Goal: Obtain resource: Download file/media

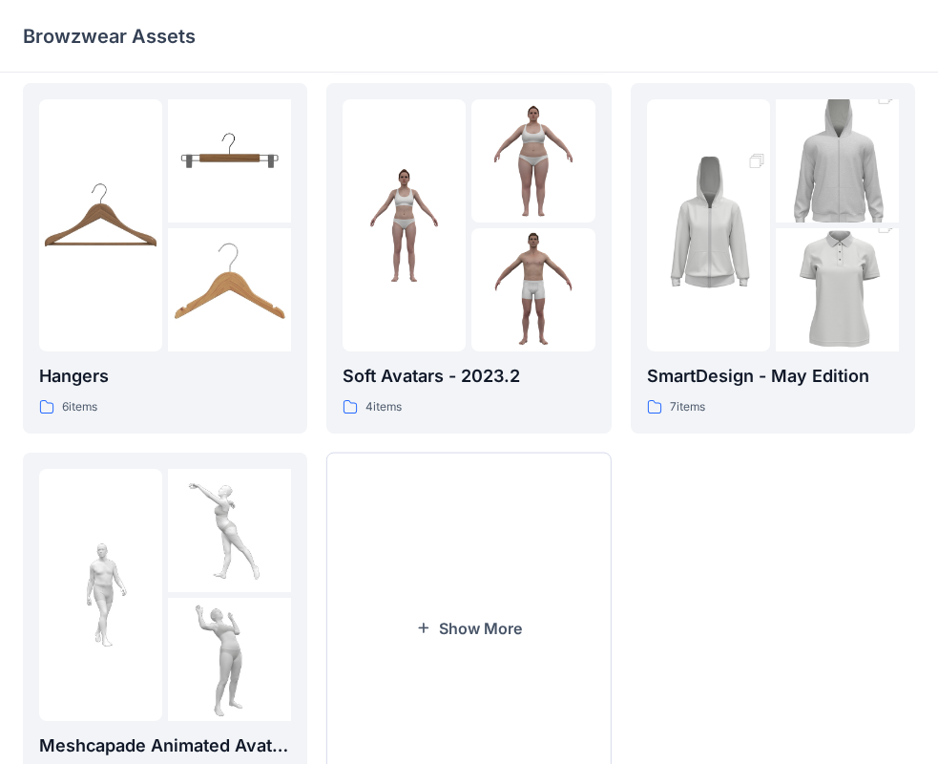
scroll to position [474, 0]
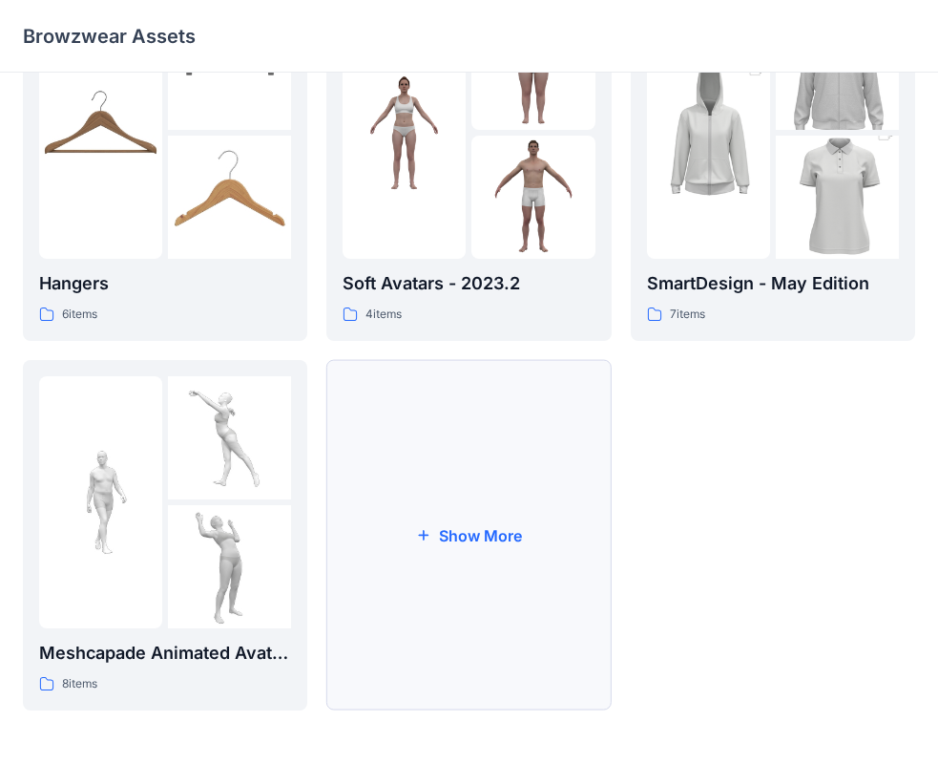
click at [507, 557] on button "Show More" at bounding box center [468, 535] width 284 height 350
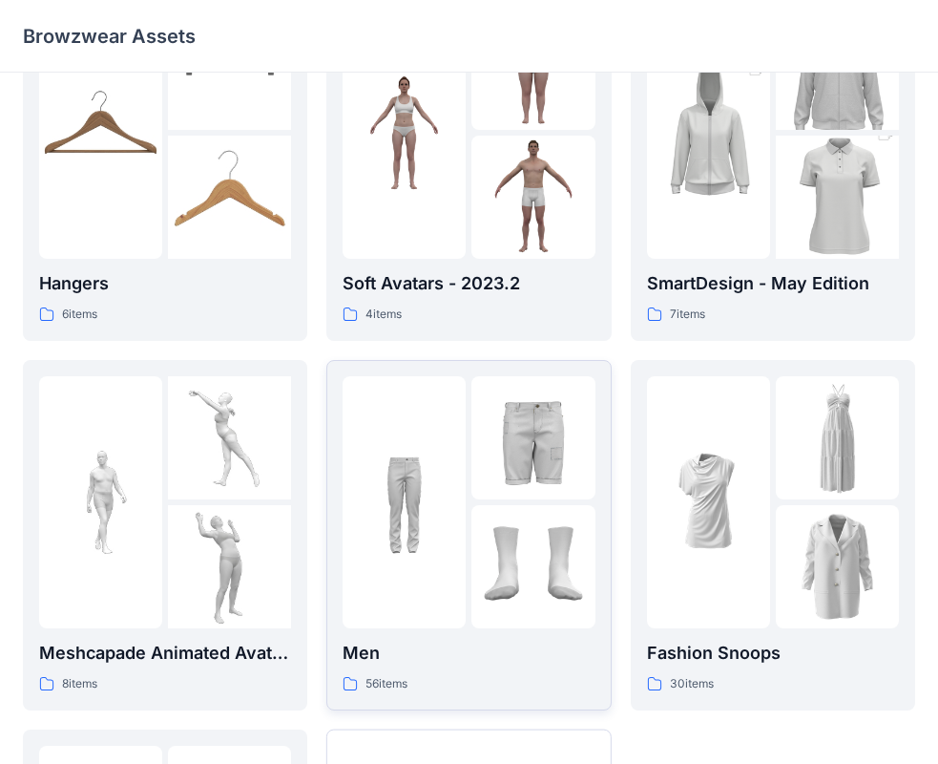
click at [453, 663] on p "Men" at bounding box center [469, 653] width 252 height 27
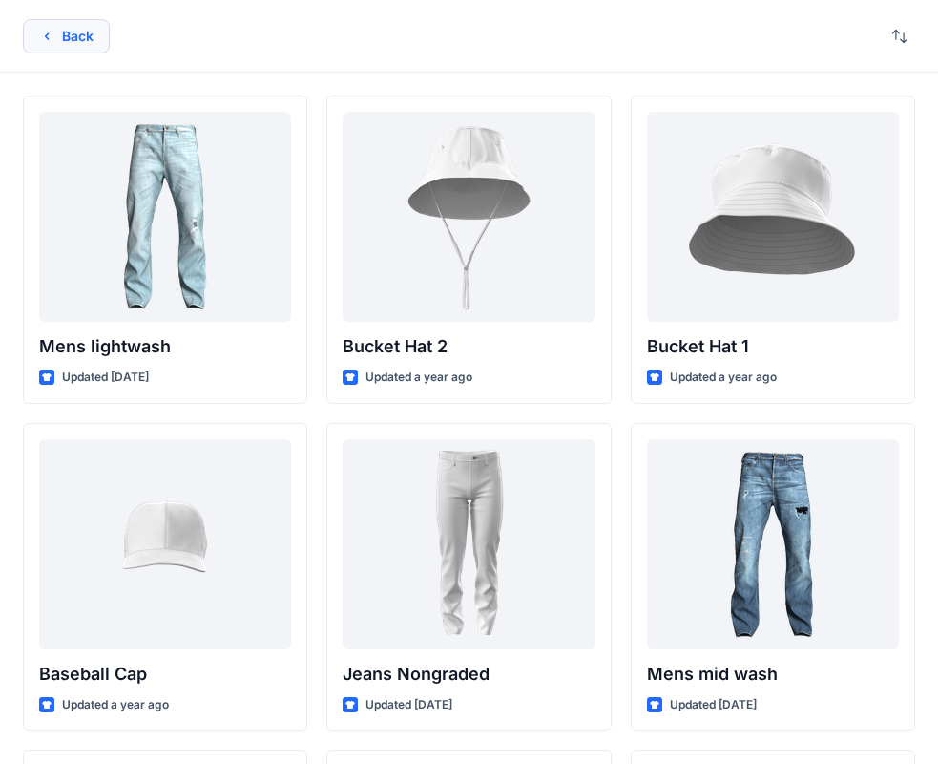
click at [92, 39] on button "Back" at bounding box center [66, 36] width 87 height 34
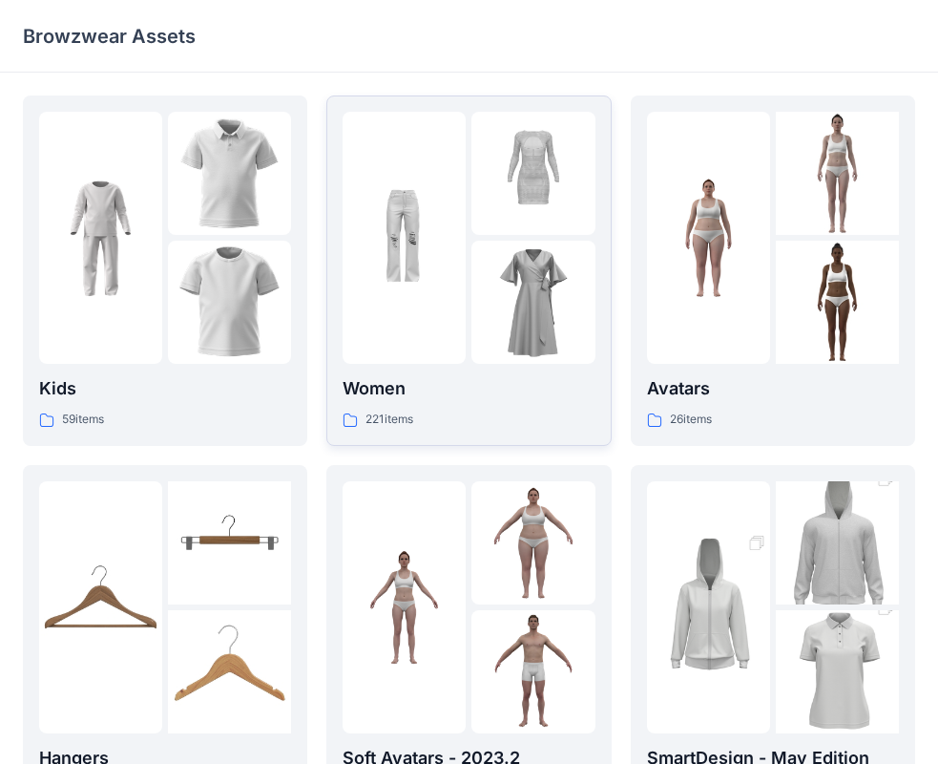
click at [428, 353] on div at bounding box center [404, 238] width 123 height 252
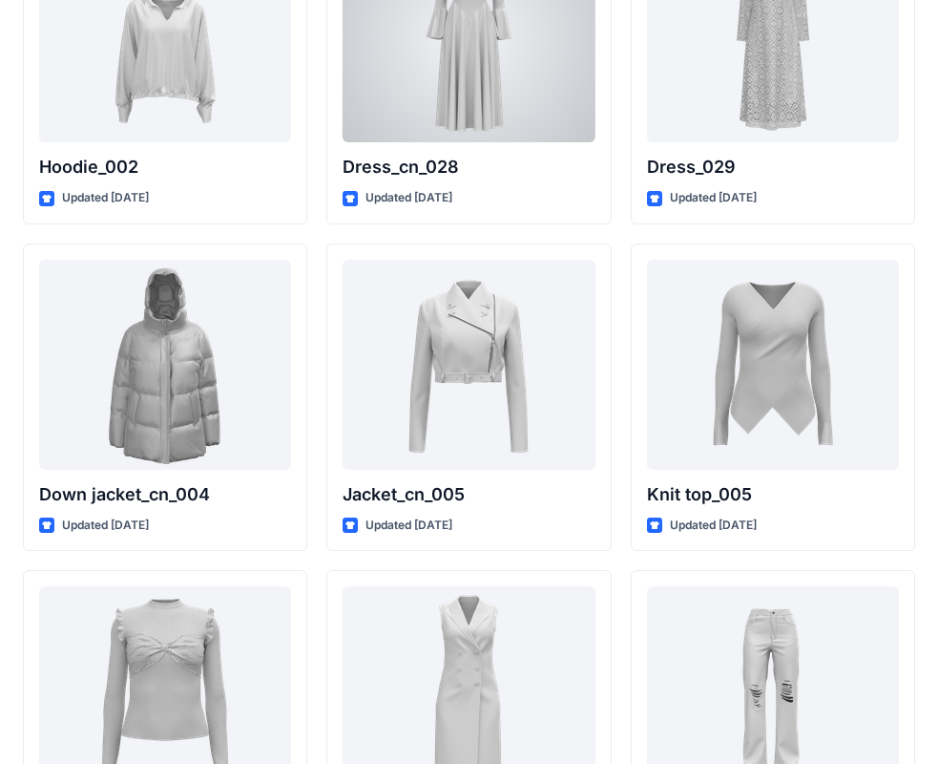
scroll to position [12418, 0]
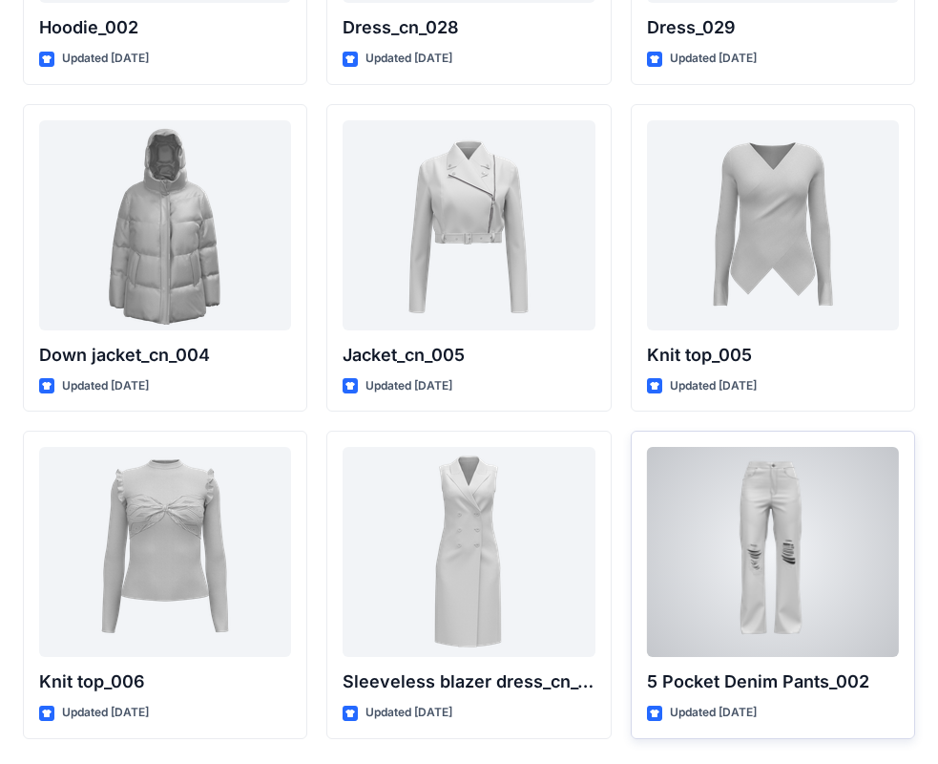
click at [804, 550] on div at bounding box center [773, 552] width 252 height 210
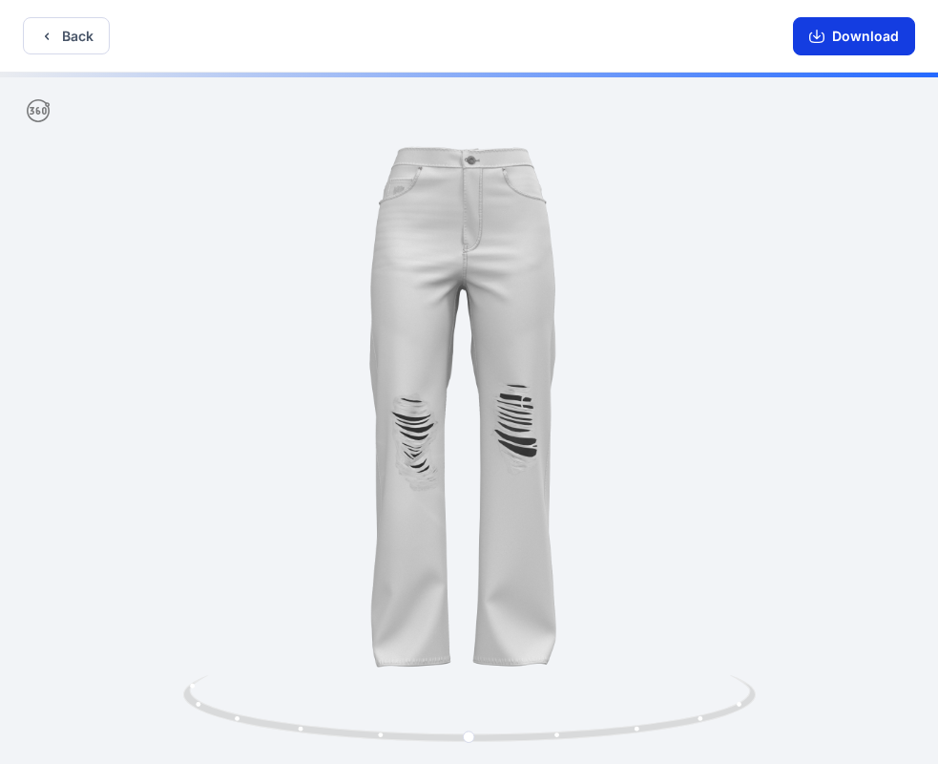
click at [837, 45] on button "Download" at bounding box center [854, 36] width 122 height 38
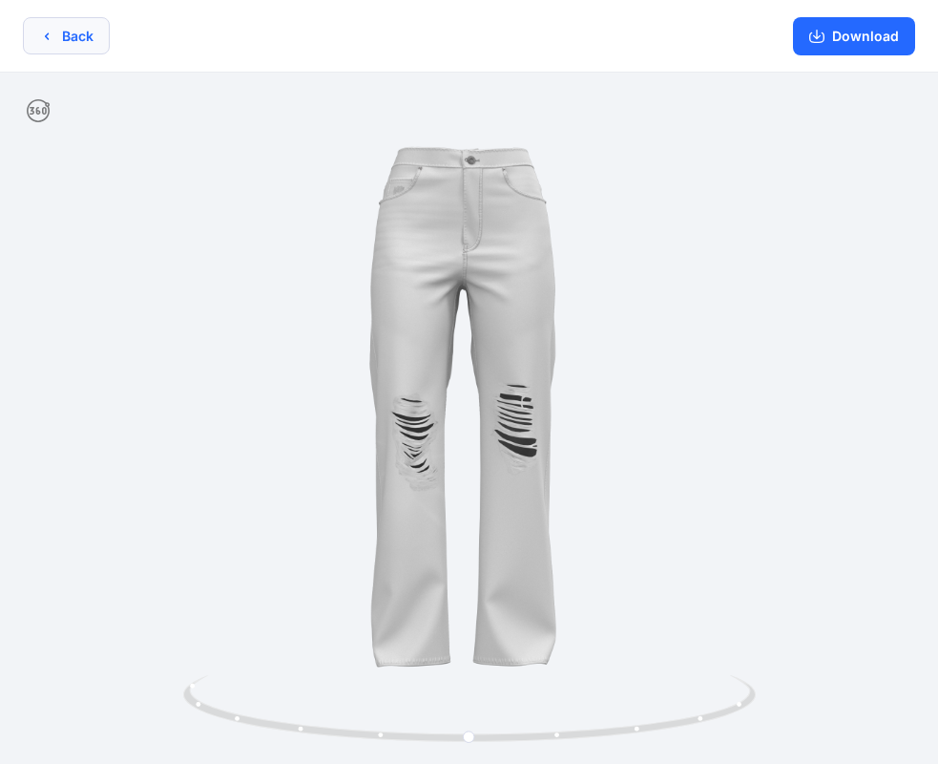
click at [50, 39] on icon "button" at bounding box center [46, 36] width 15 height 15
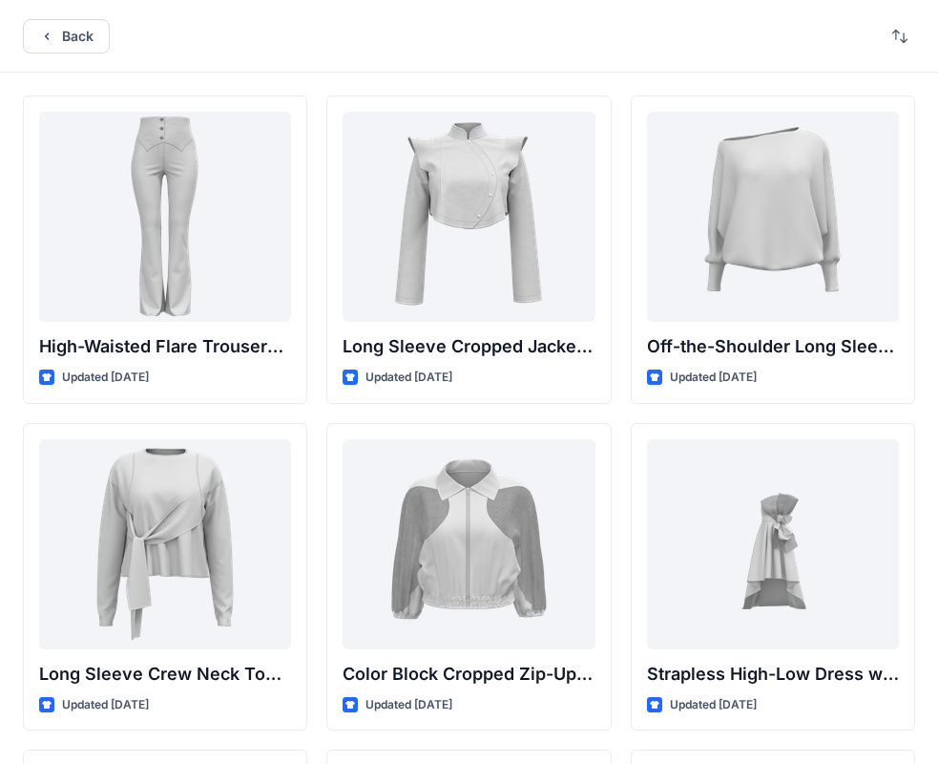
drag, startPoint x: 591, startPoint y: 6, endPoint x: 349, endPoint y: 23, distance: 242.1
click at [349, 23] on div "Back" at bounding box center [469, 36] width 938 height 73
drag, startPoint x: 681, startPoint y: 6, endPoint x: 495, endPoint y: 76, distance: 199.1
click at [478, 71] on div "Back" at bounding box center [469, 36] width 938 height 73
click at [80, 23] on button "Back" at bounding box center [66, 36] width 87 height 34
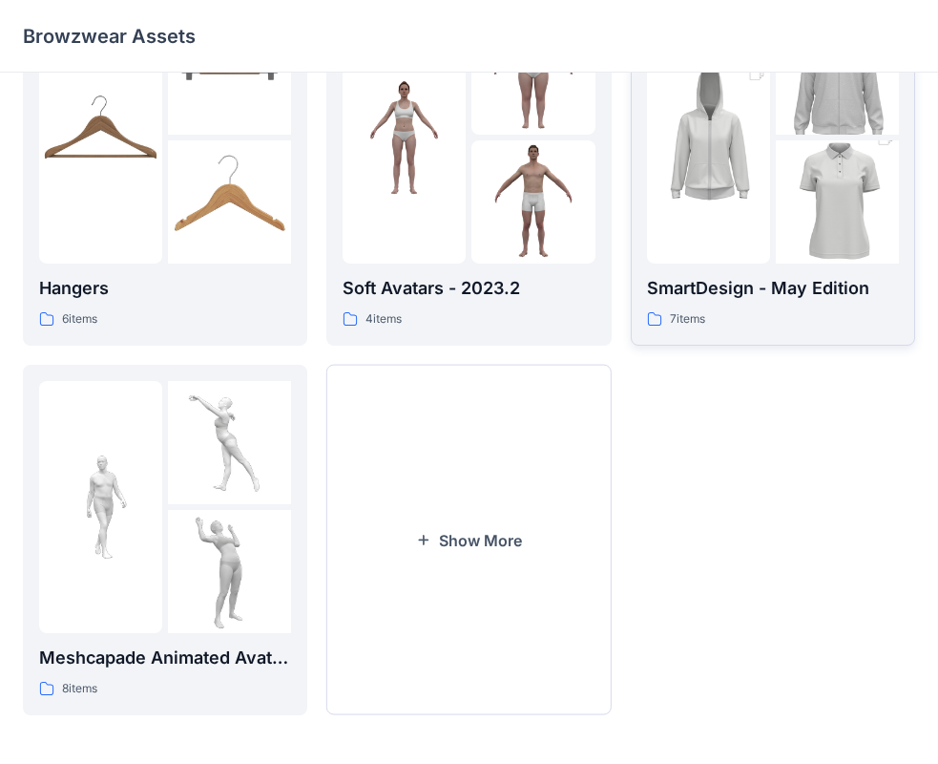
scroll to position [474, 0]
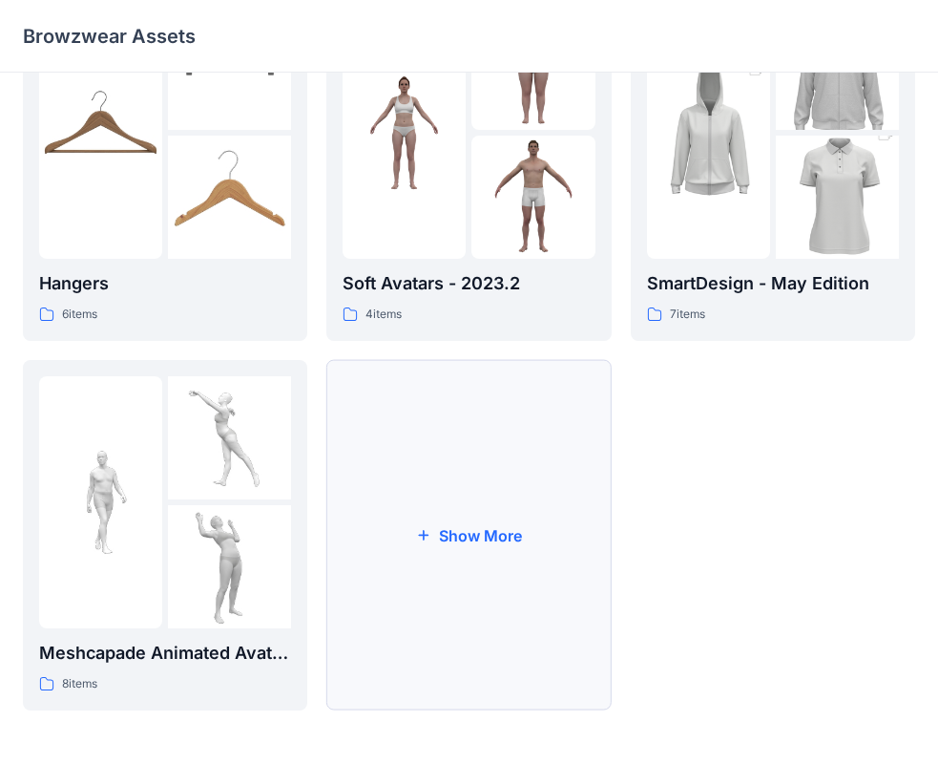
click at [506, 561] on button "Show More" at bounding box center [468, 535] width 284 height 350
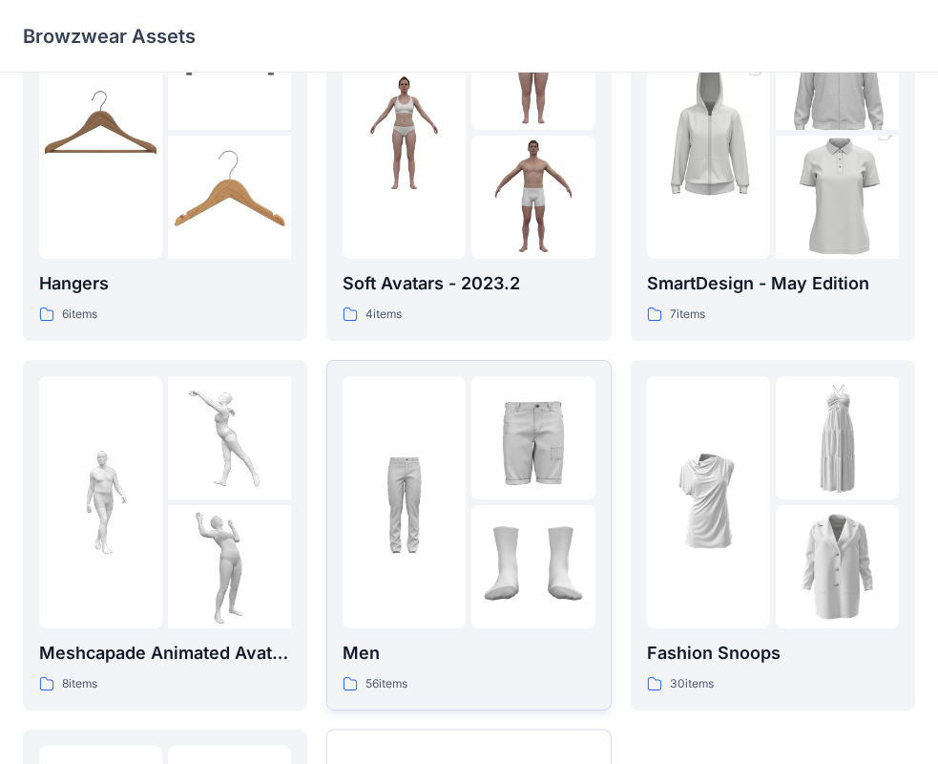
click at [508, 678] on div "56 items" at bounding box center [469, 684] width 252 height 20
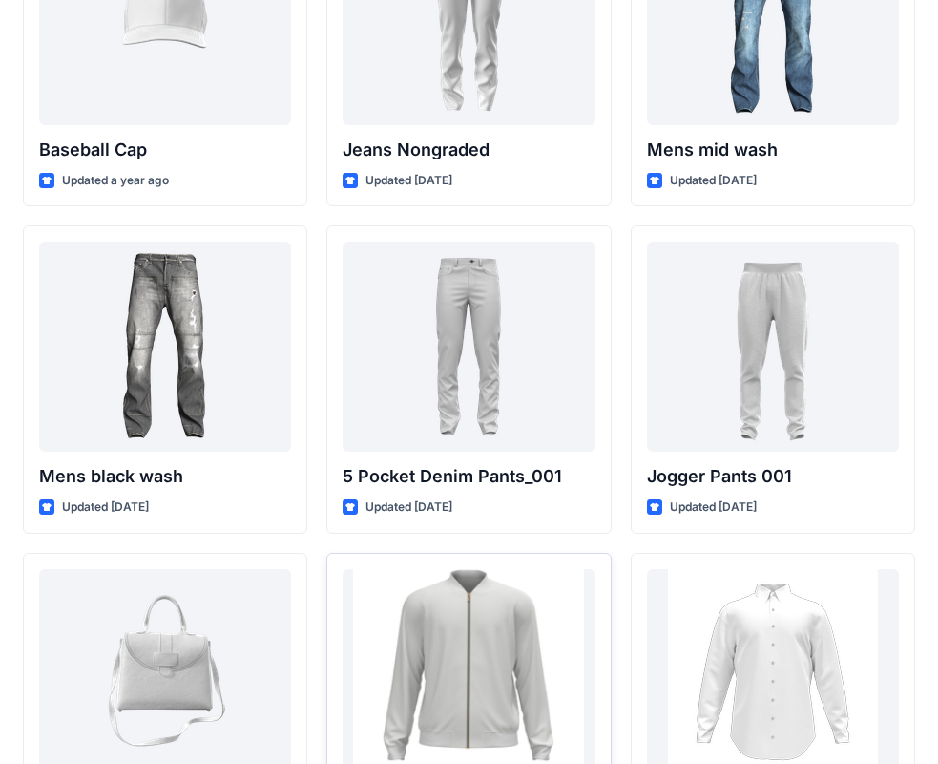
scroll to position [521, 0]
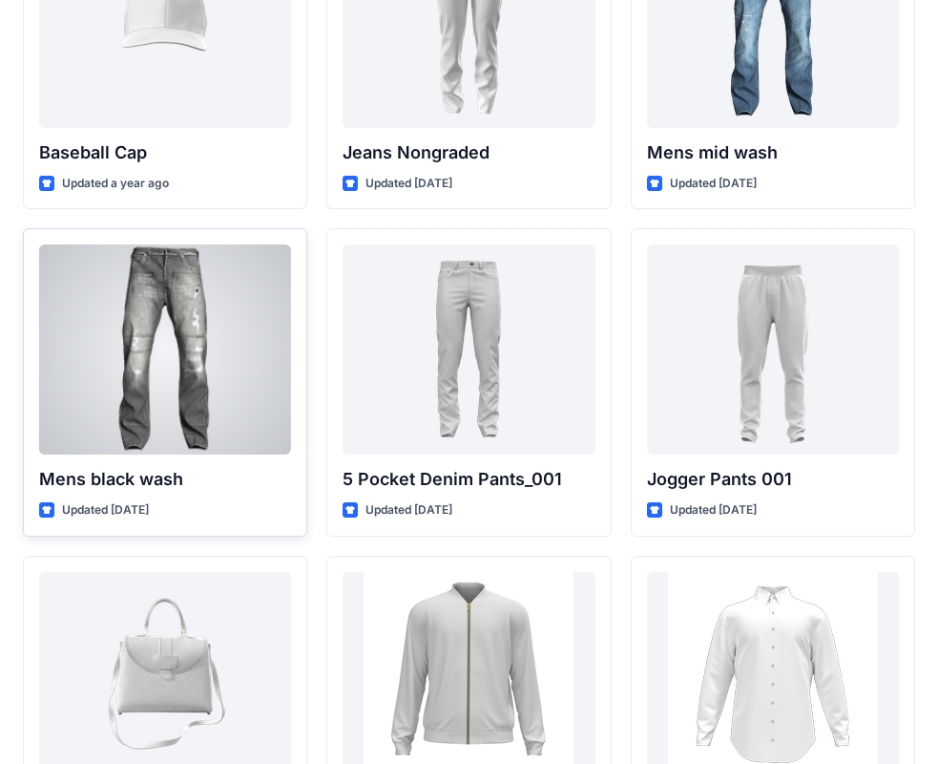
click at [137, 343] on div at bounding box center [165, 349] width 252 height 210
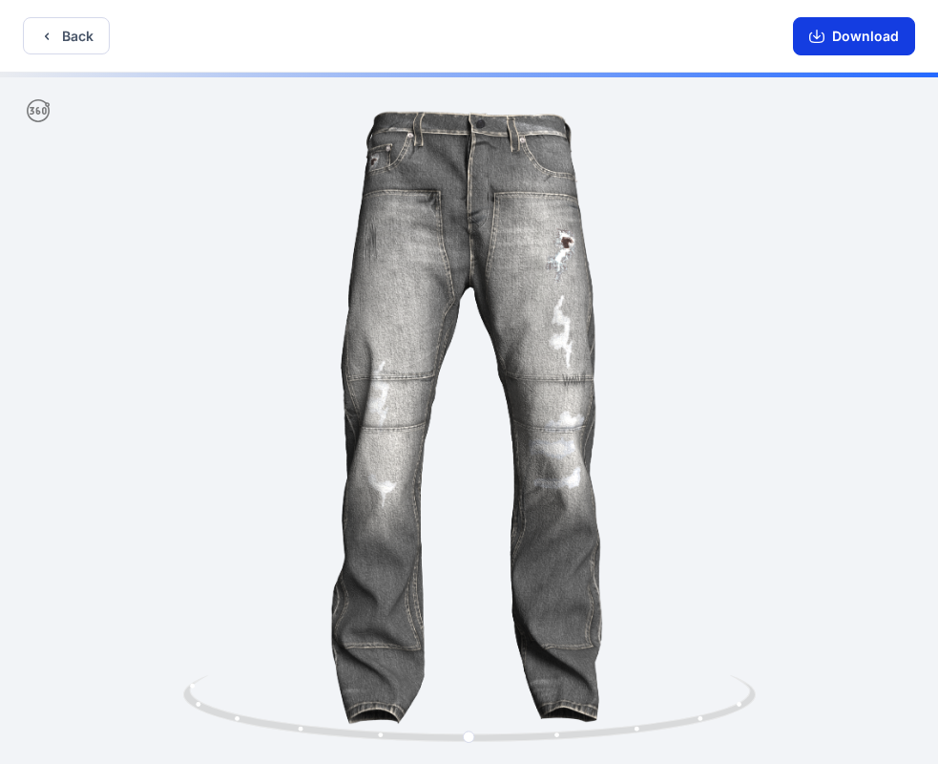
click at [861, 24] on button "Download" at bounding box center [854, 36] width 122 height 38
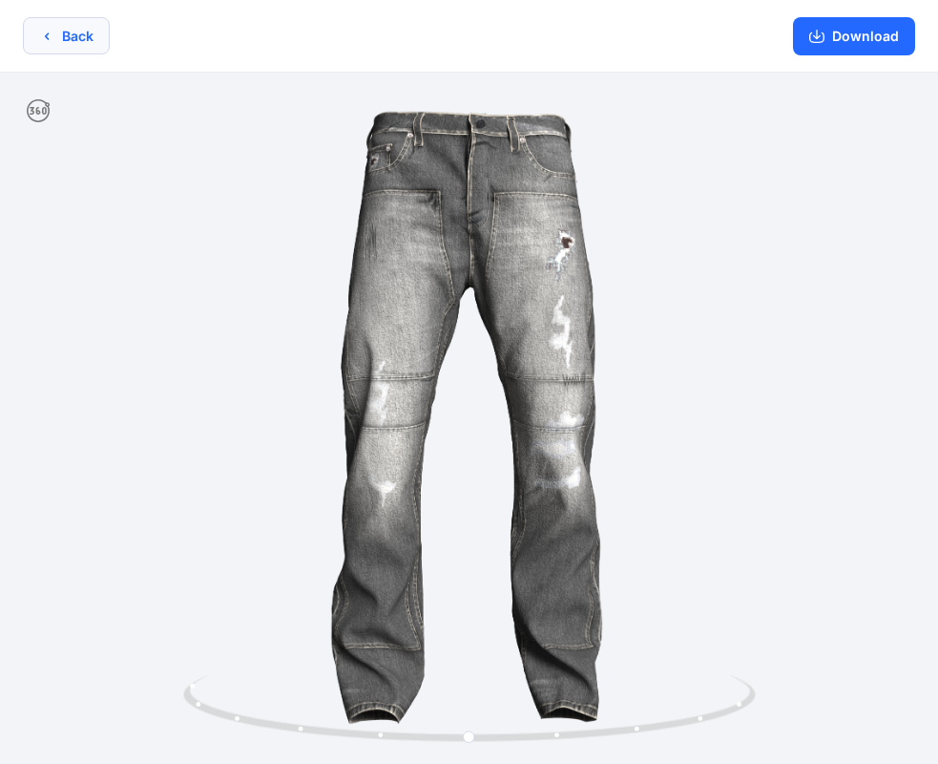
click at [46, 33] on icon "button" at bounding box center [46, 36] width 15 height 15
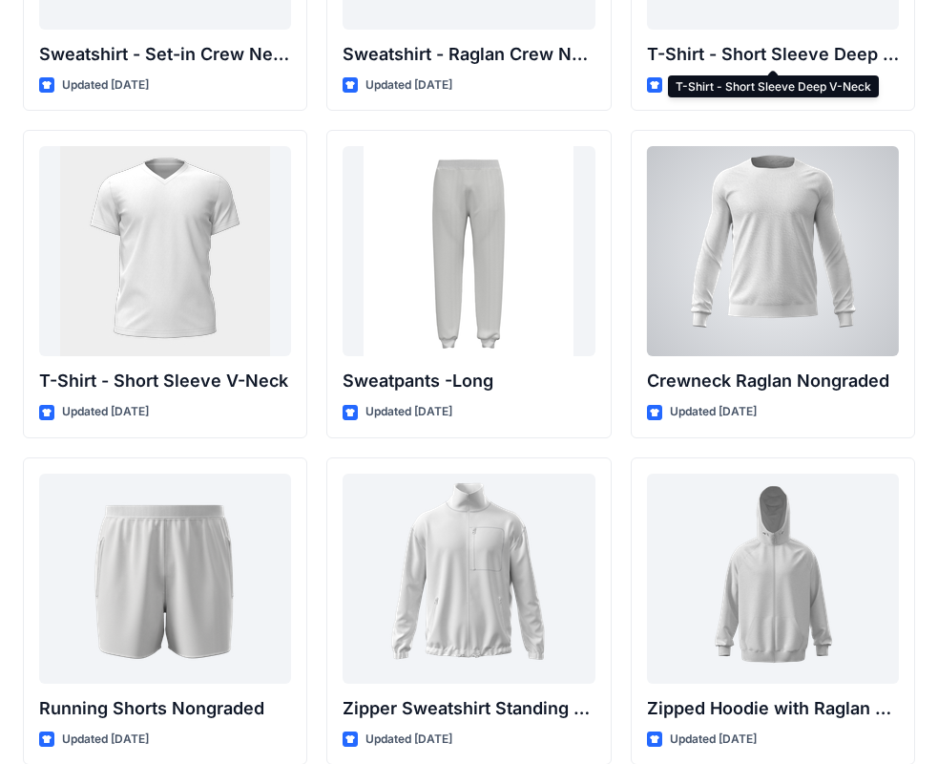
scroll to position [2020, 0]
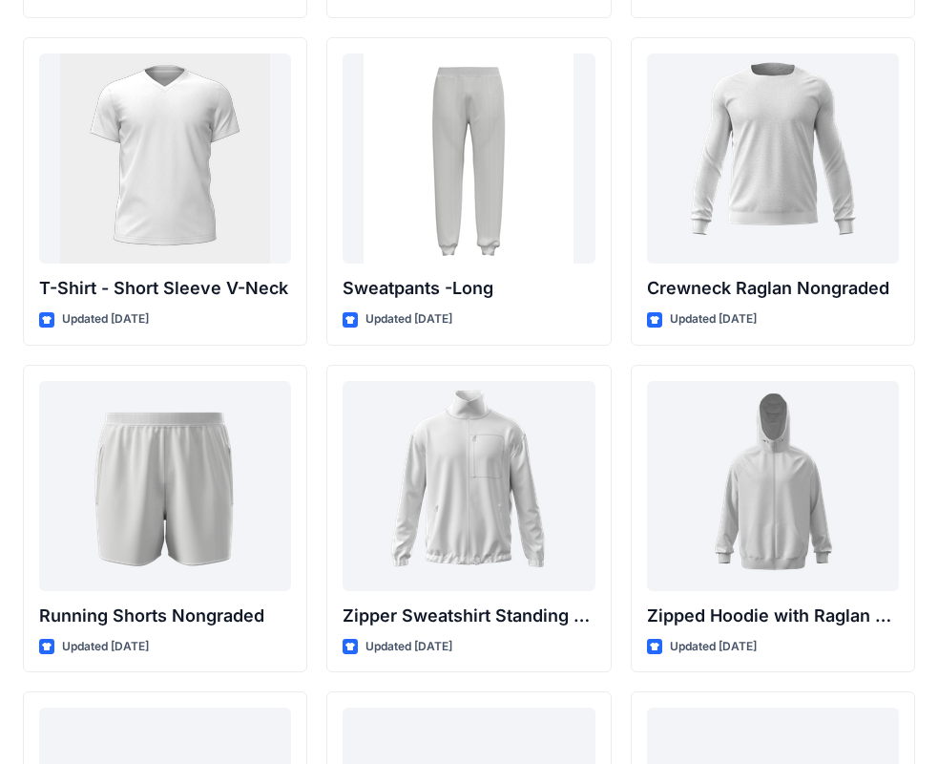
drag, startPoint x: 543, startPoint y: 6, endPoint x: 516, endPoint y: 30, distance: 36.6
click at [513, 36] on div "Bucket Hat 2 Updated a year ago Jeans Nongraded Updated 2 years ago 5 Pocket De…" at bounding box center [468, 28] width 284 height 3906
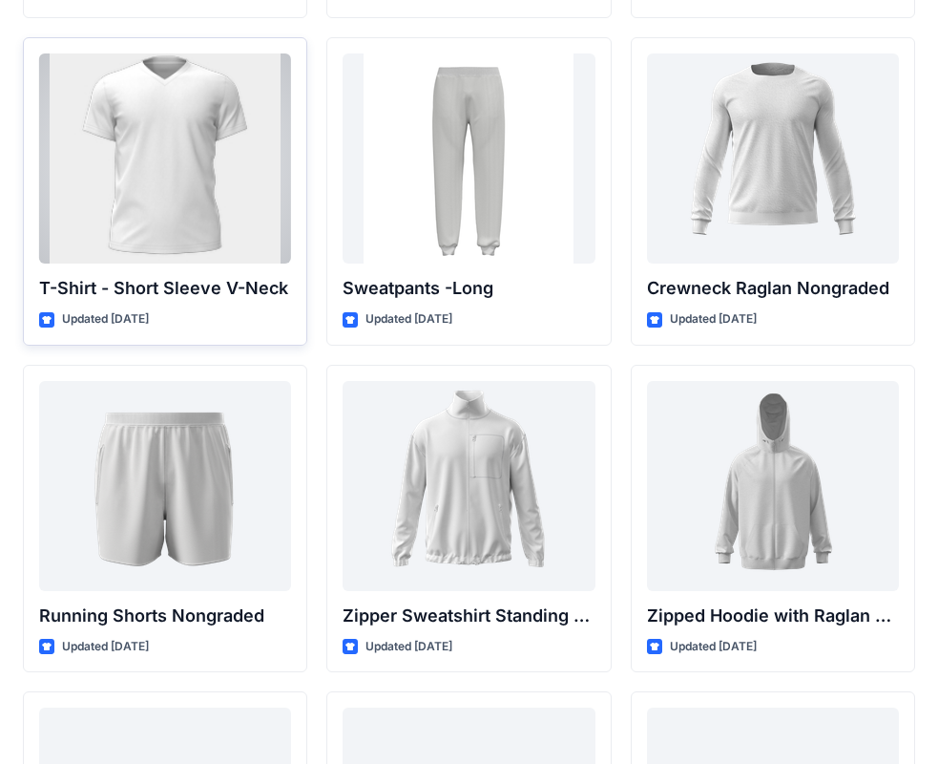
click at [98, 170] on div at bounding box center [165, 158] width 252 height 210
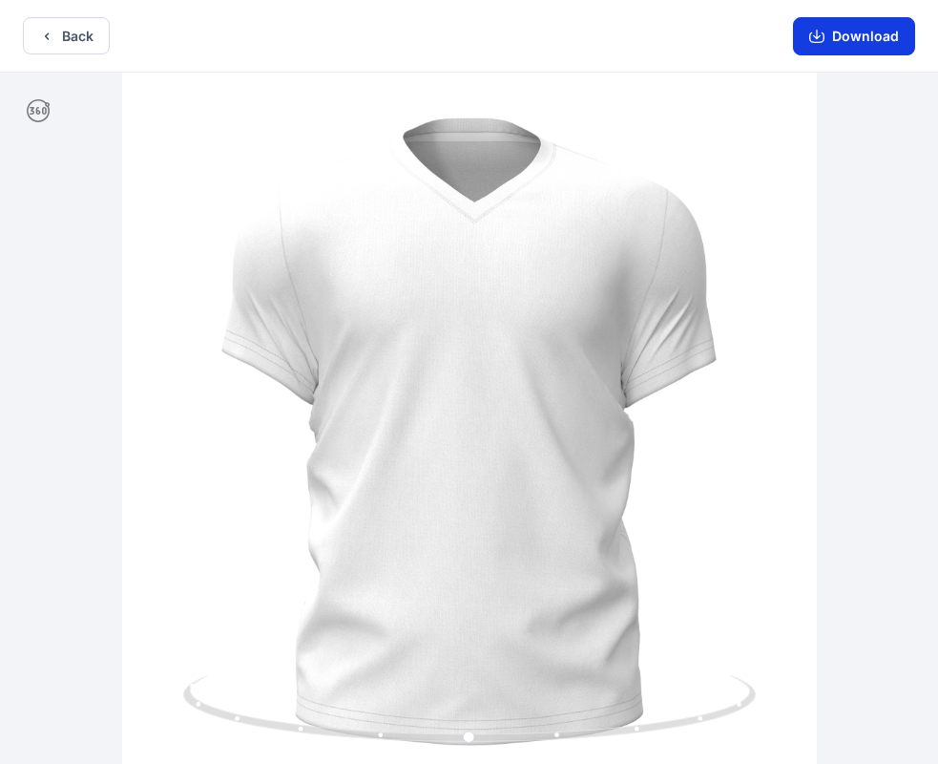
click at [856, 39] on button "Download" at bounding box center [854, 36] width 122 height 38
click at [104, 33] on button "Back" at bounding box center [66, 35] width 87 height 37
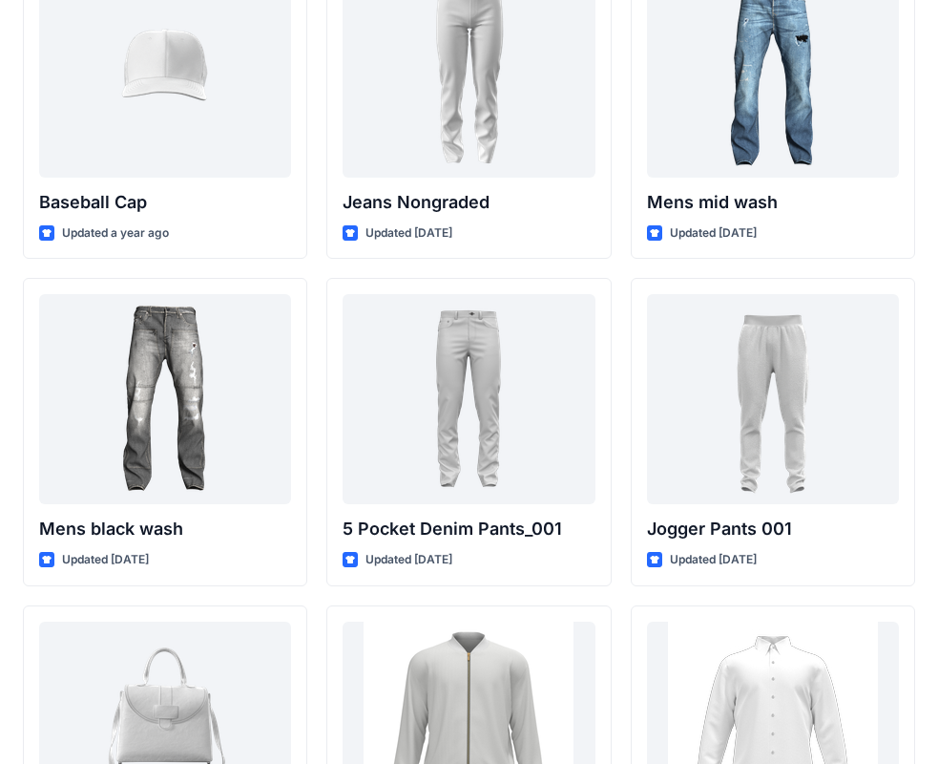
scroll to position [397, 0]
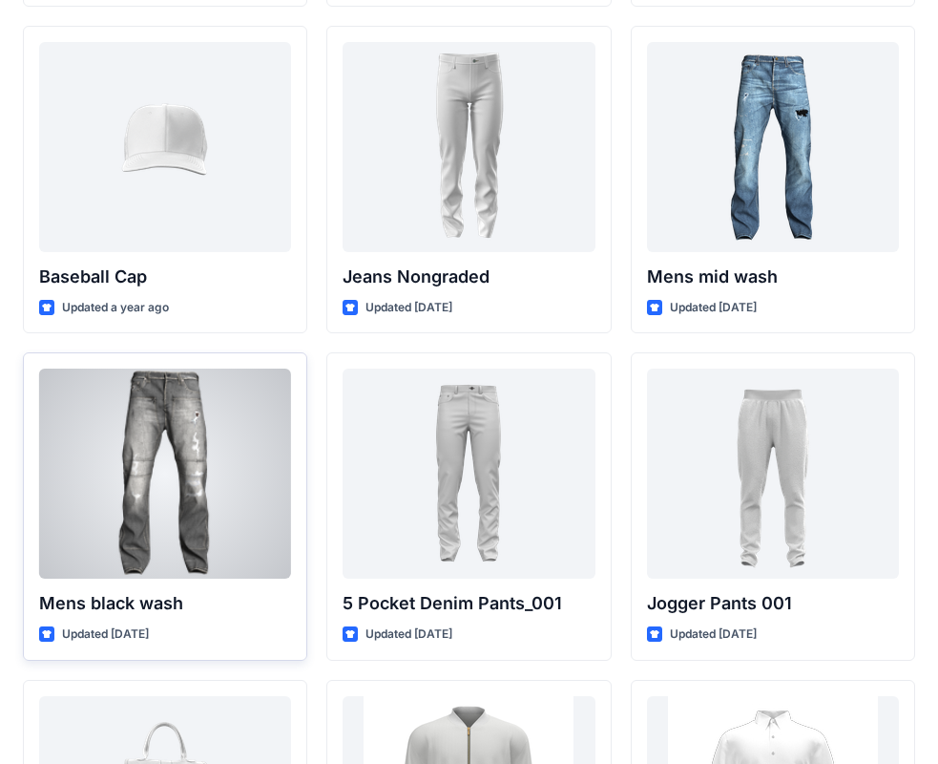
click at [181, 429] on div at bounding box center [165, 474] width 252 height 210
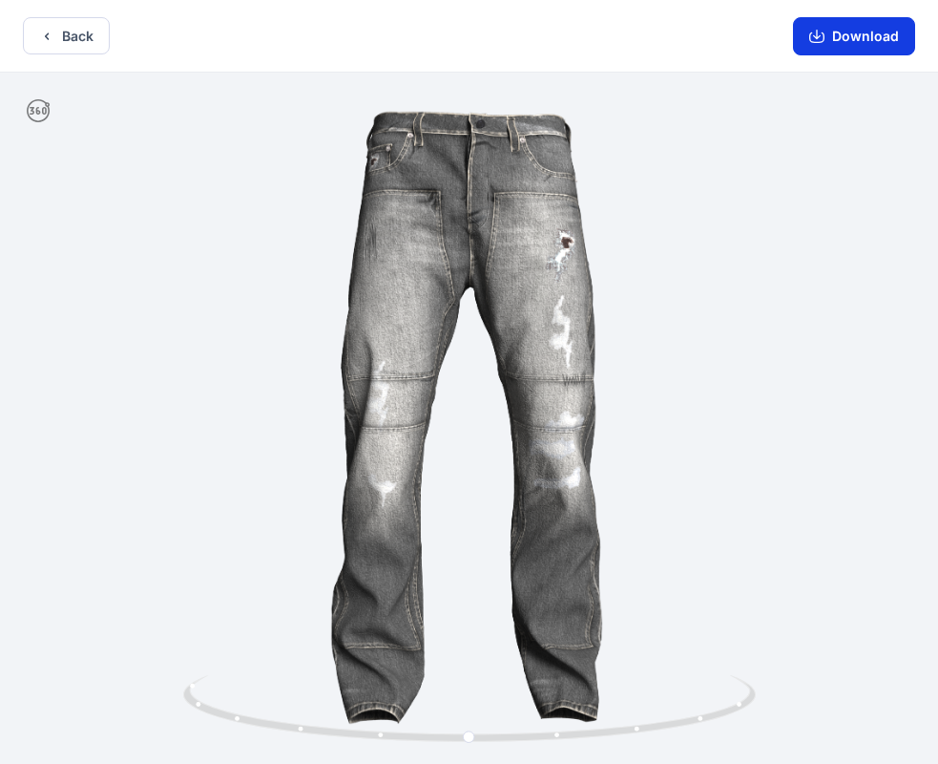
click at [849, 36] on button "Download" at bounding box center [854, 36] width 122 height 38
click at [881, 39] on button "Download" at bounding box center [854, 36] width 122 height 38
click at [51, 49] on button "Back" at bounding box center [66, 35] width 87 height 37
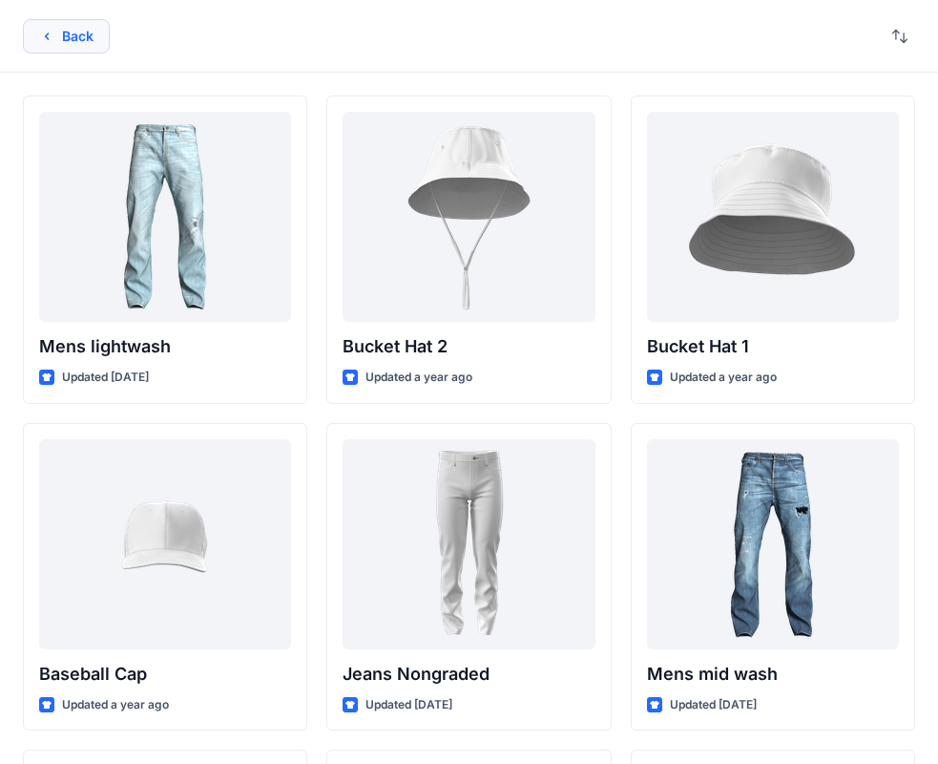
click at [69, 44] on button "Back" at bounding box center [66, 36] width 87 height 34
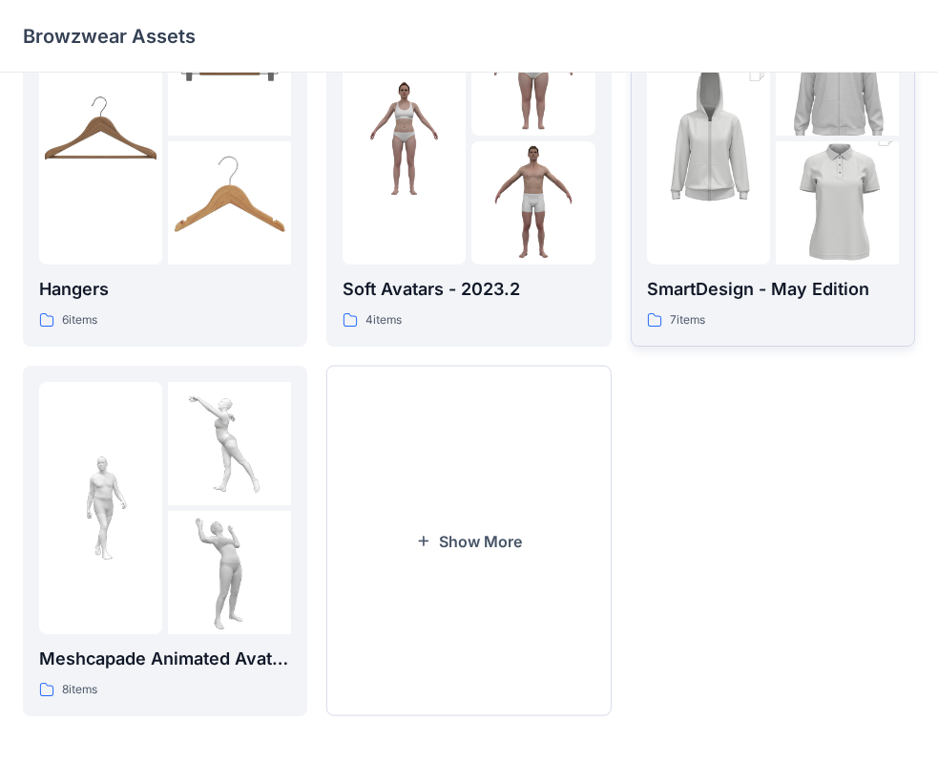
scroll to position [474, 0]
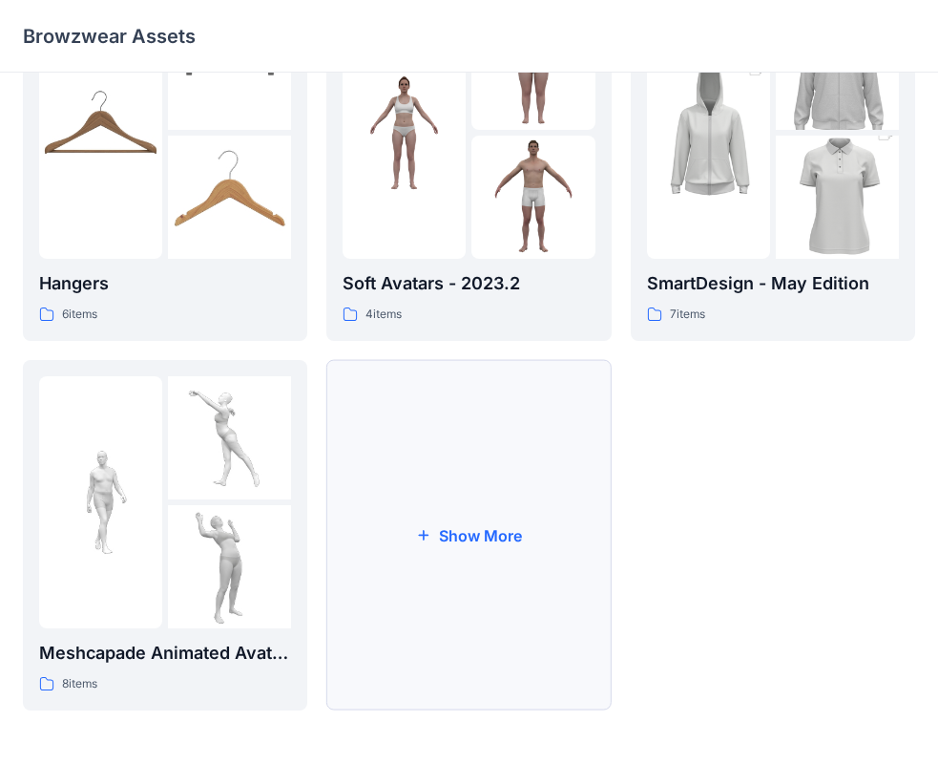
click at [512, 566] on button "Show More" at bounding box center [468, 535] width 284 height 350
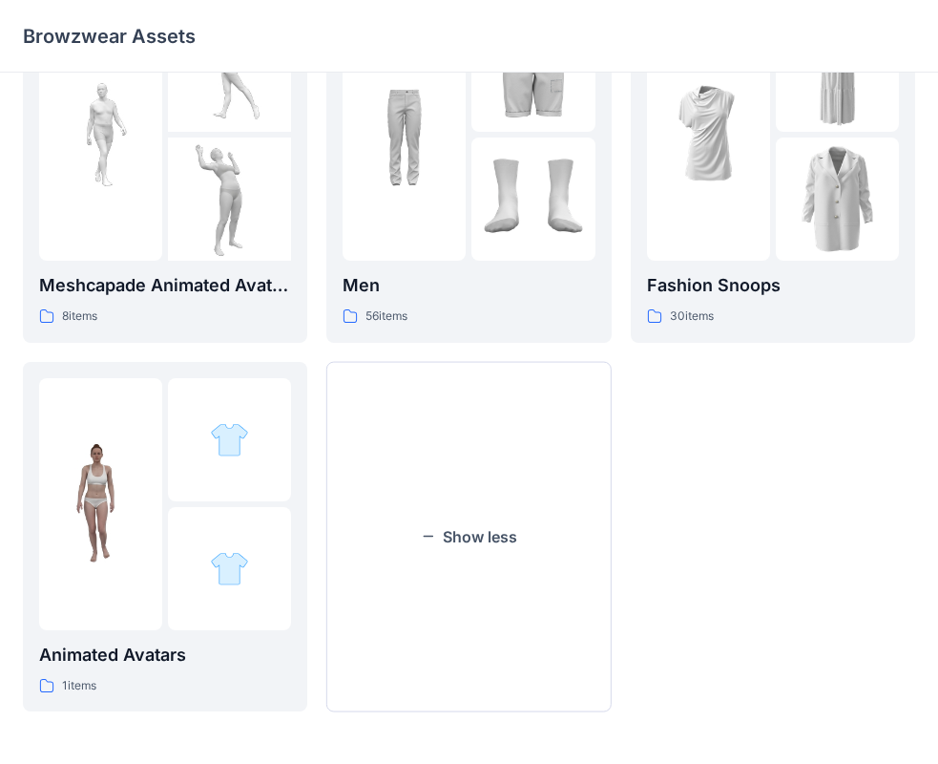
scroll to position [843, 0]
click at [377, 203] on div at bounding box center [404, 134] width 123 height 252
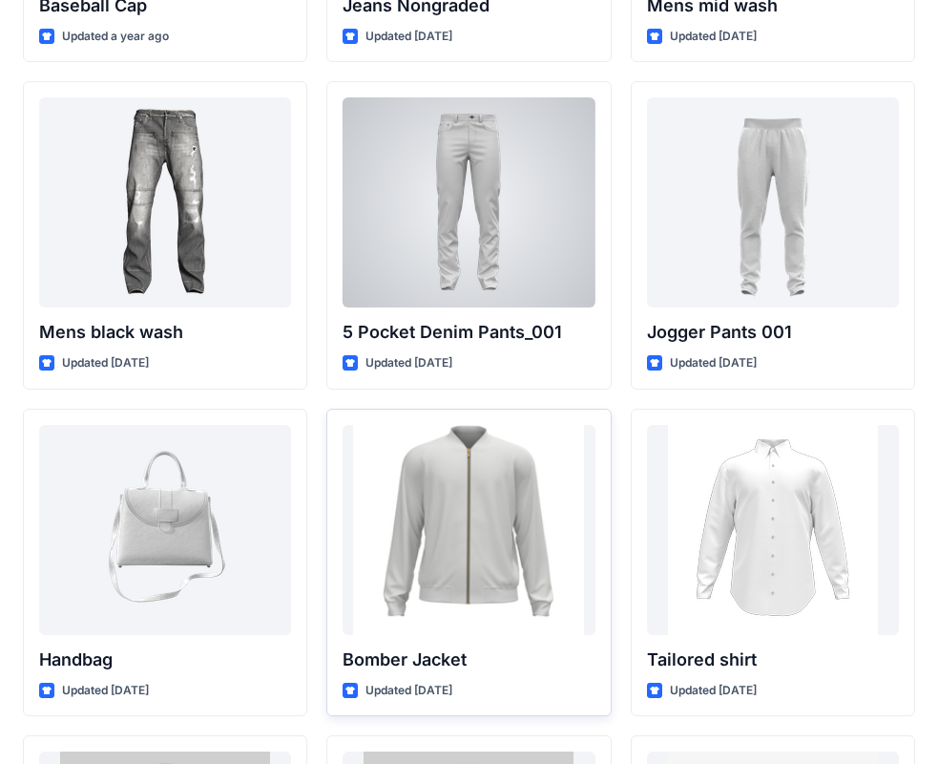
scroll to position [286, 0]
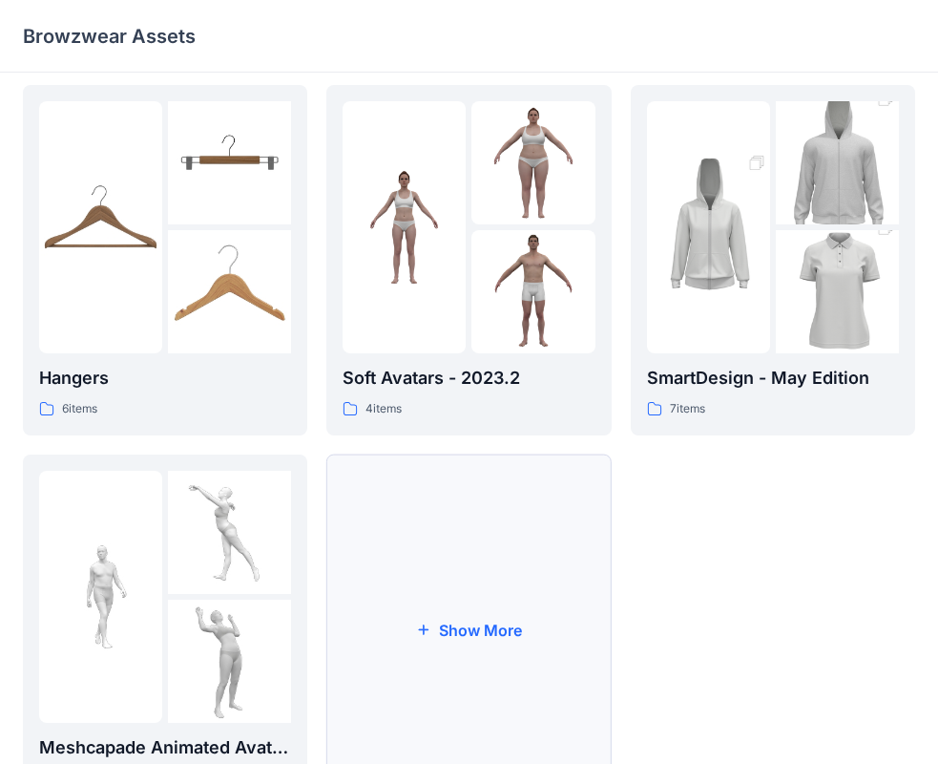
scroll to position [382, 0]
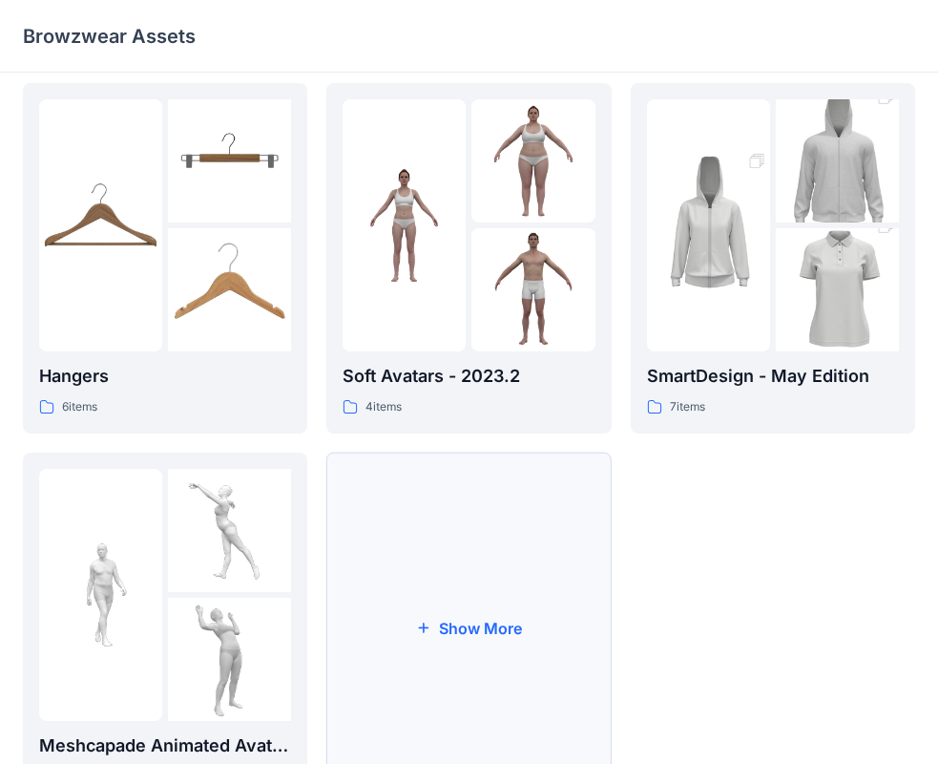
click at [530, 646] on button "Show More" at bounding box center [468, 628] width 284 height 350
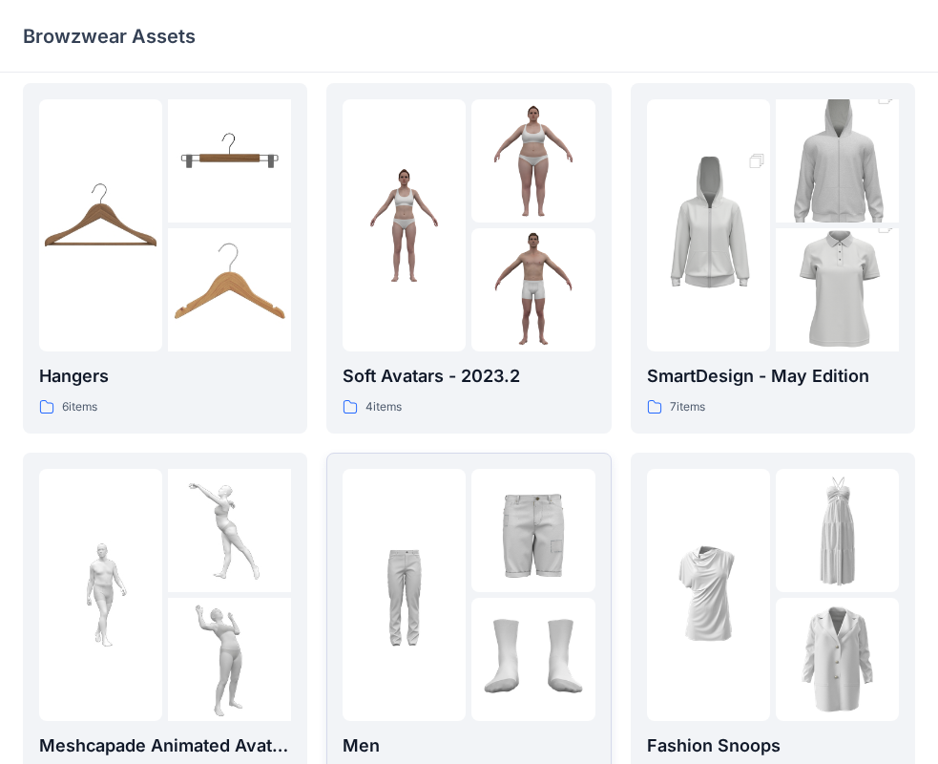
scroll to position [477, 0]
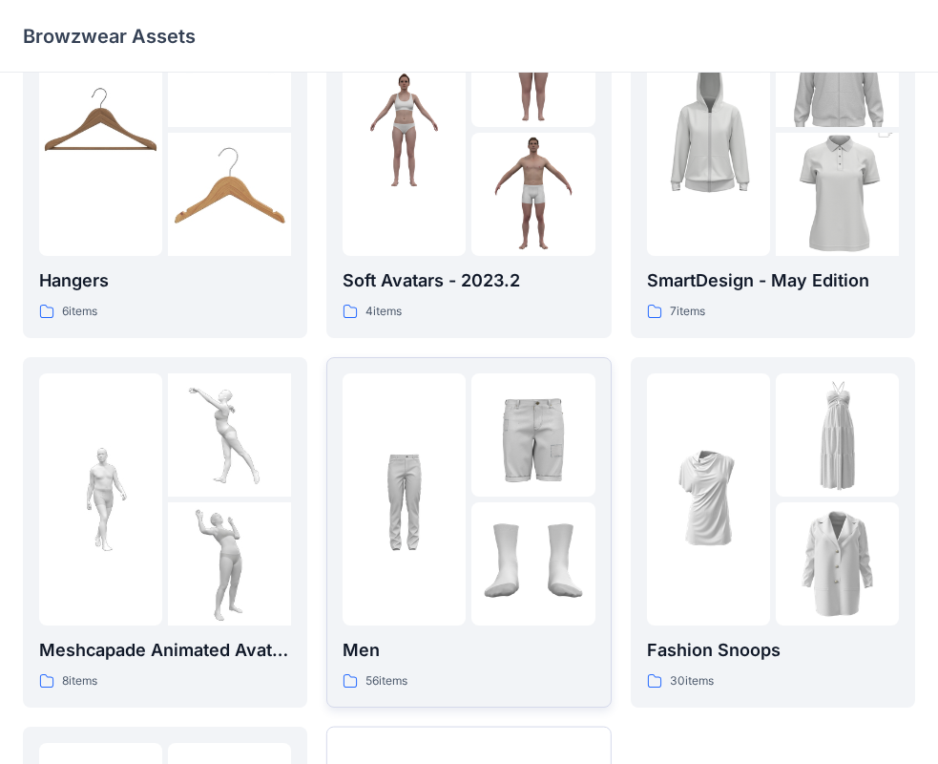
click at [443, 639] on p "Men" at bounding box center [469, 650] width 252 height 27
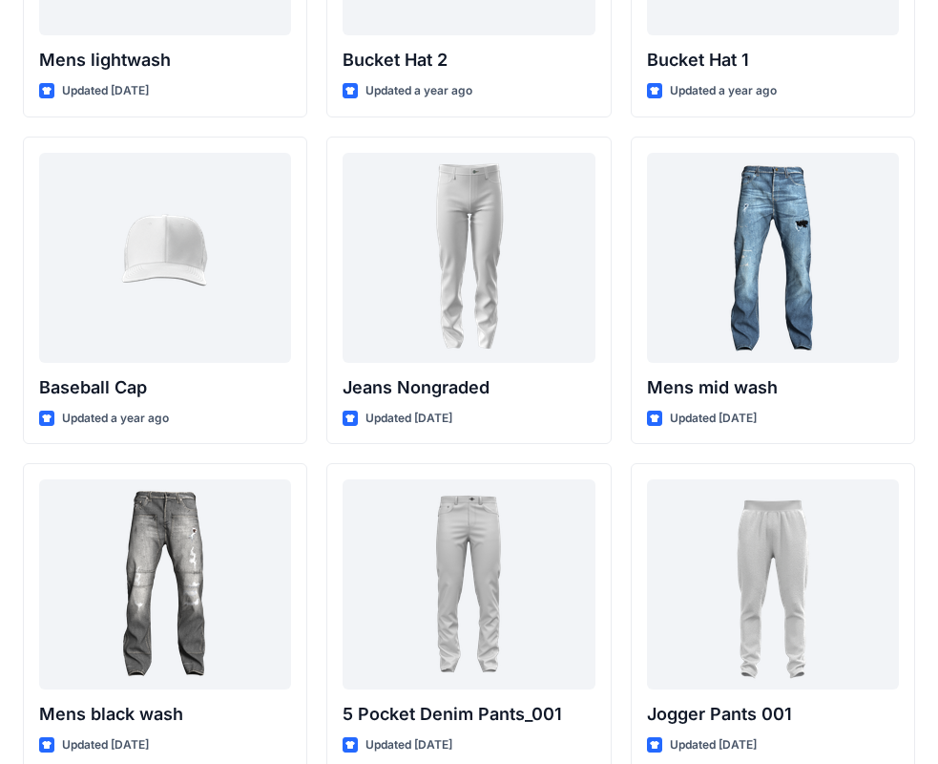
scroll to position [712, 0]
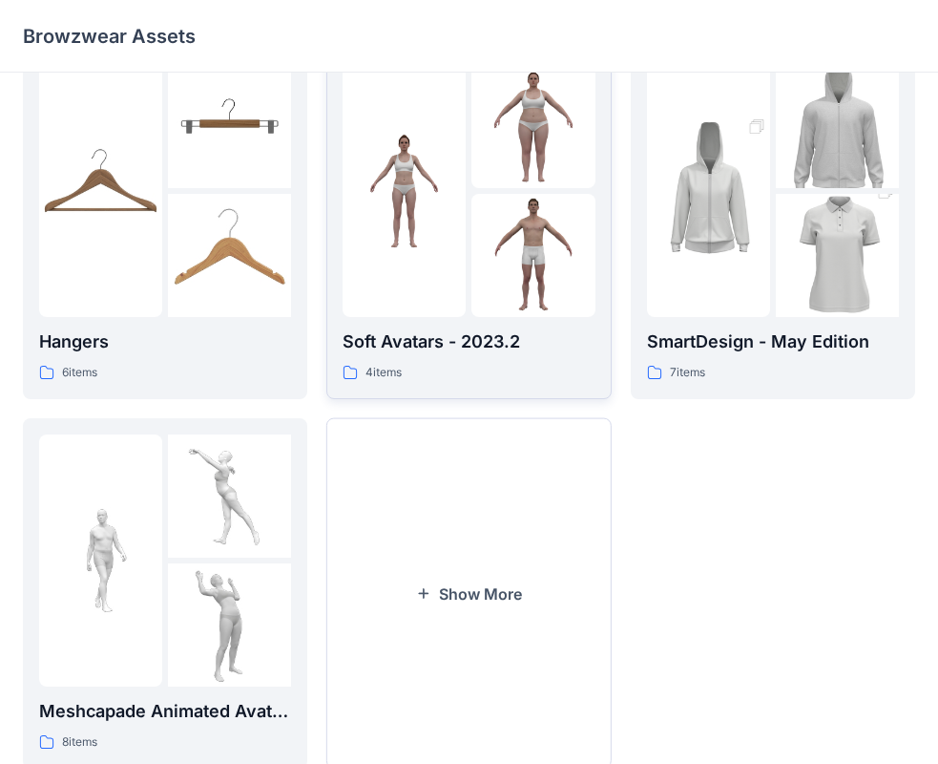
scroll to position [474, 0]
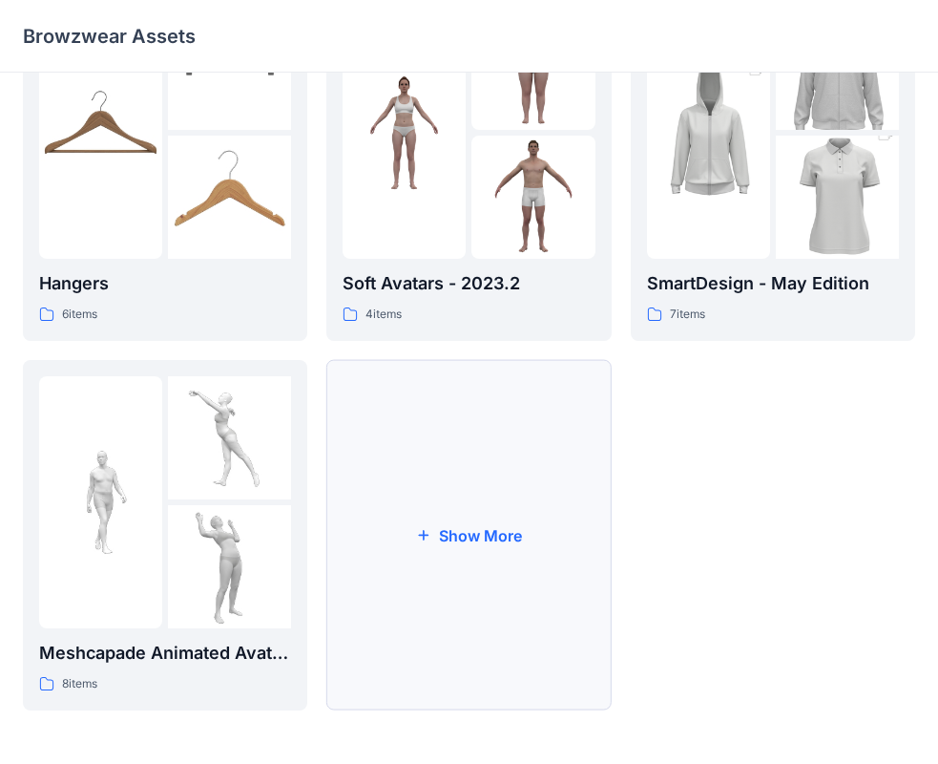
click at [451, 520] on button "Show More" at bounding box center [468, 535] width 284 height 350
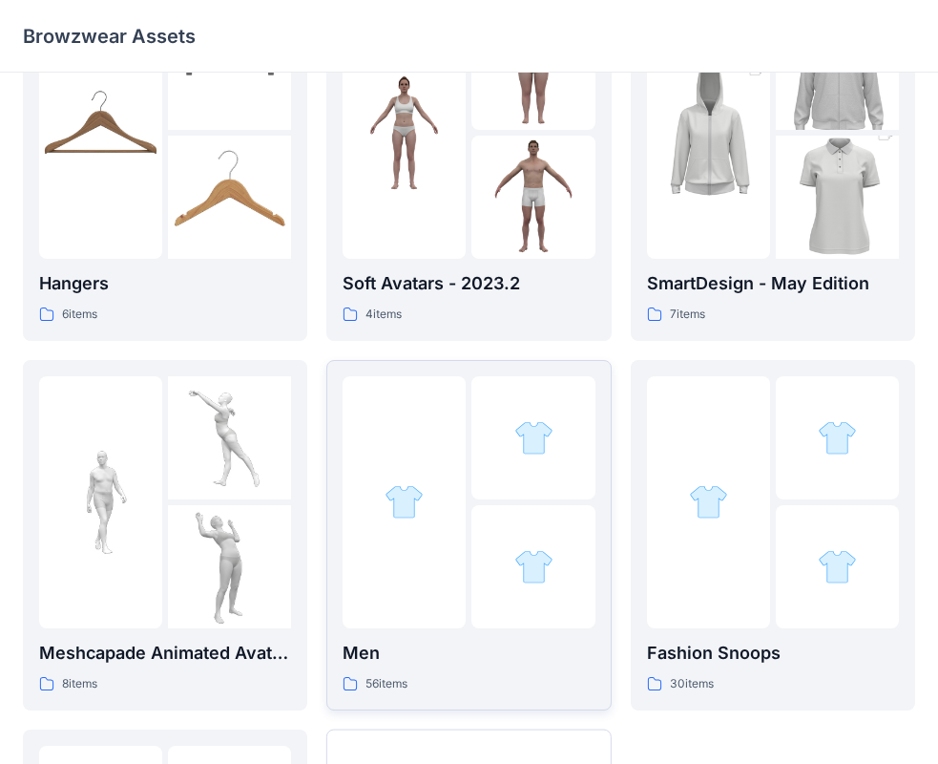
click at [427, 652] on p "Men" at bounding box center [469, 653] width 252 height 27
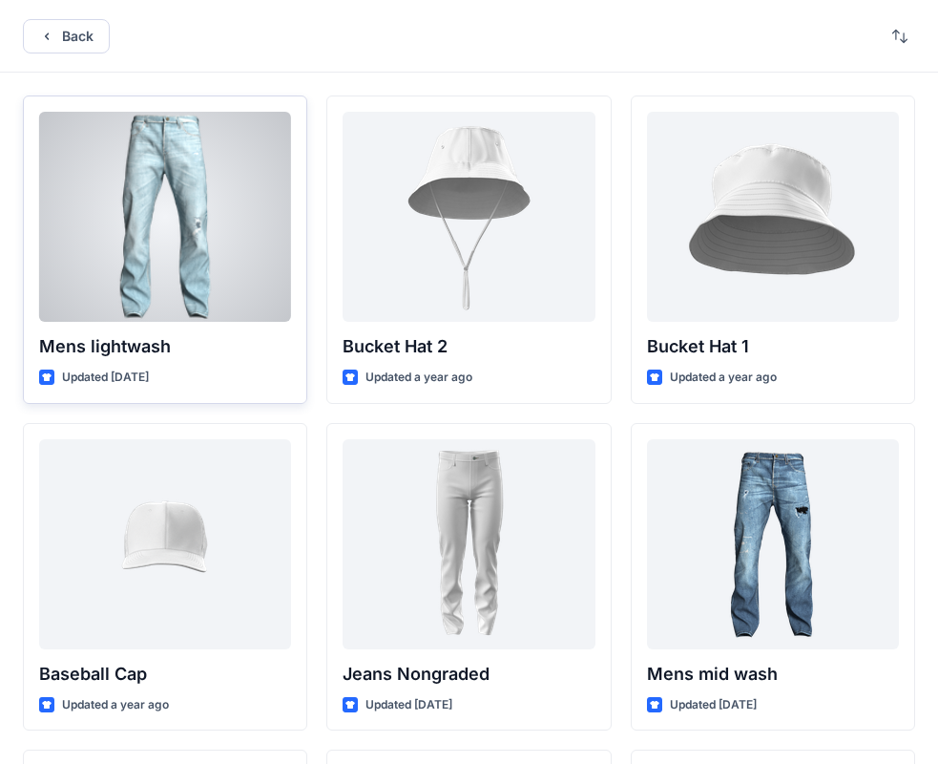
click at [149, 263] on div at bounding box center [165, 217] width 252 height 210
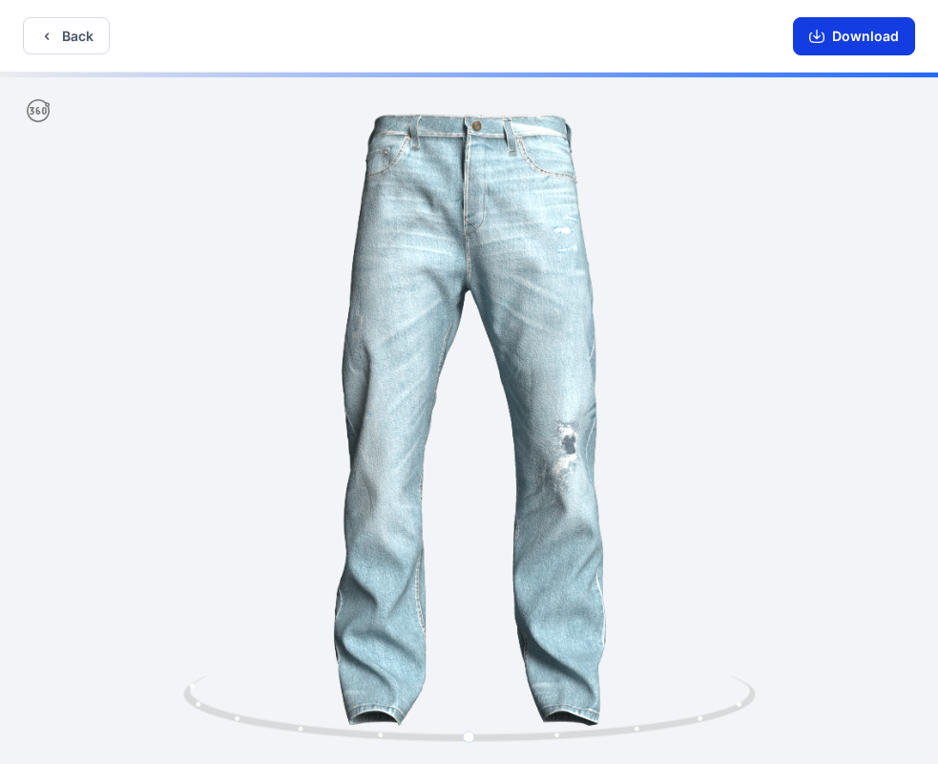
click at [874, 34] on button "Download" at bounding box center [854, 36] width 122 height 38
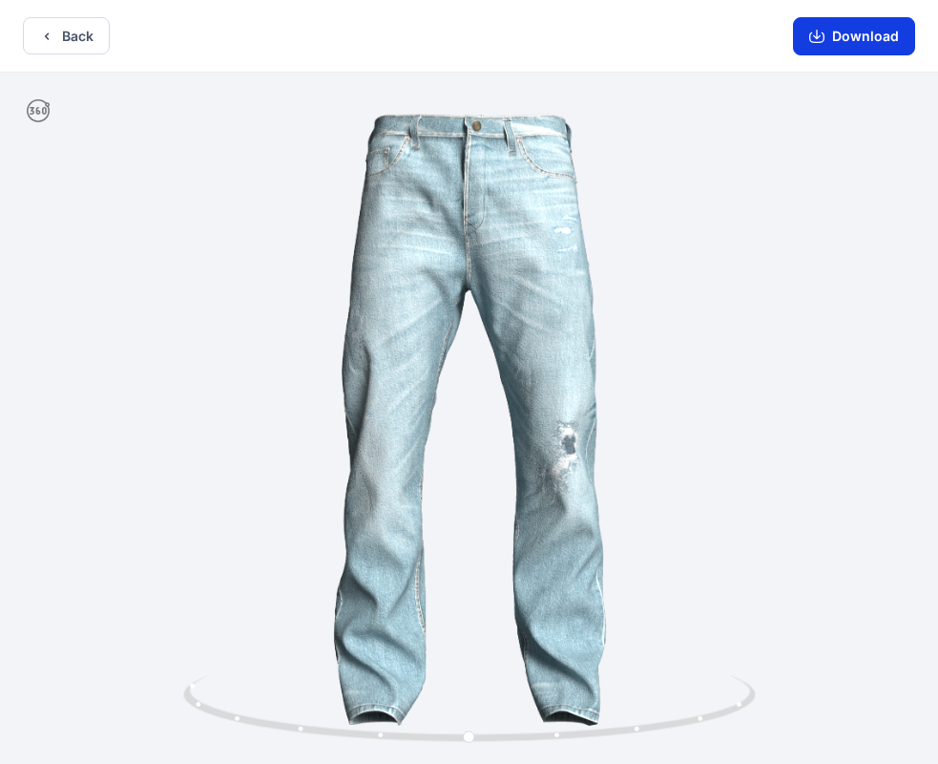
click at [886, 30] on button "Download" at bounding box center [854, 36] width 122 height 38
click at [78, 31] on button "Back" at bounding box center [66, 35] width 87 height 37
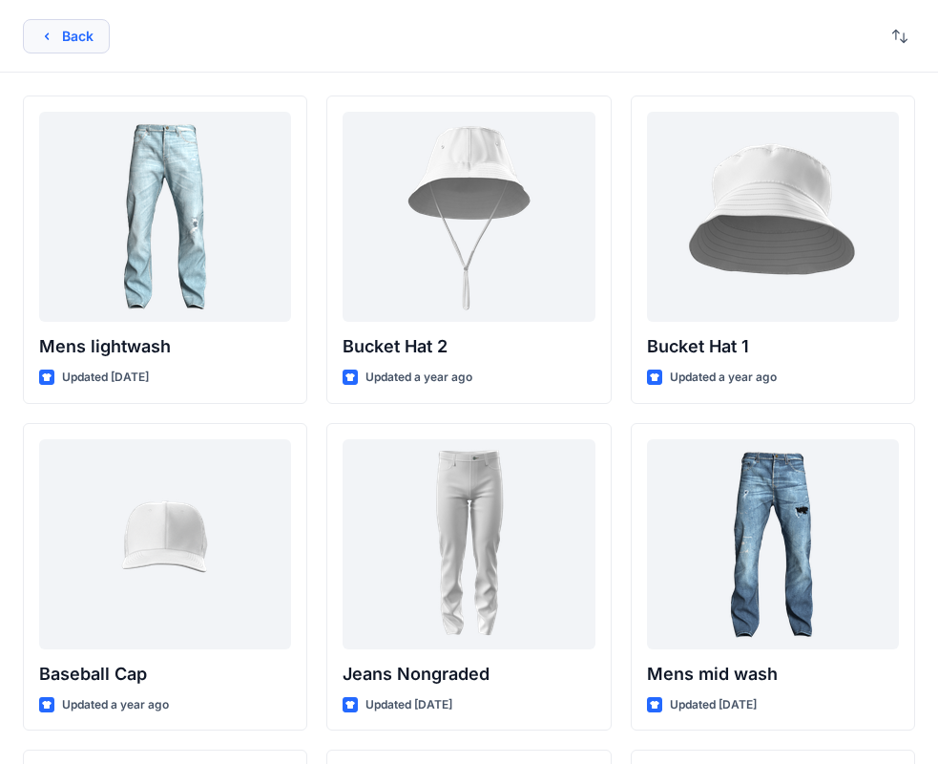
click at [57, 43] on button "Back" at bounding box center [66, 36] width 87 height 34
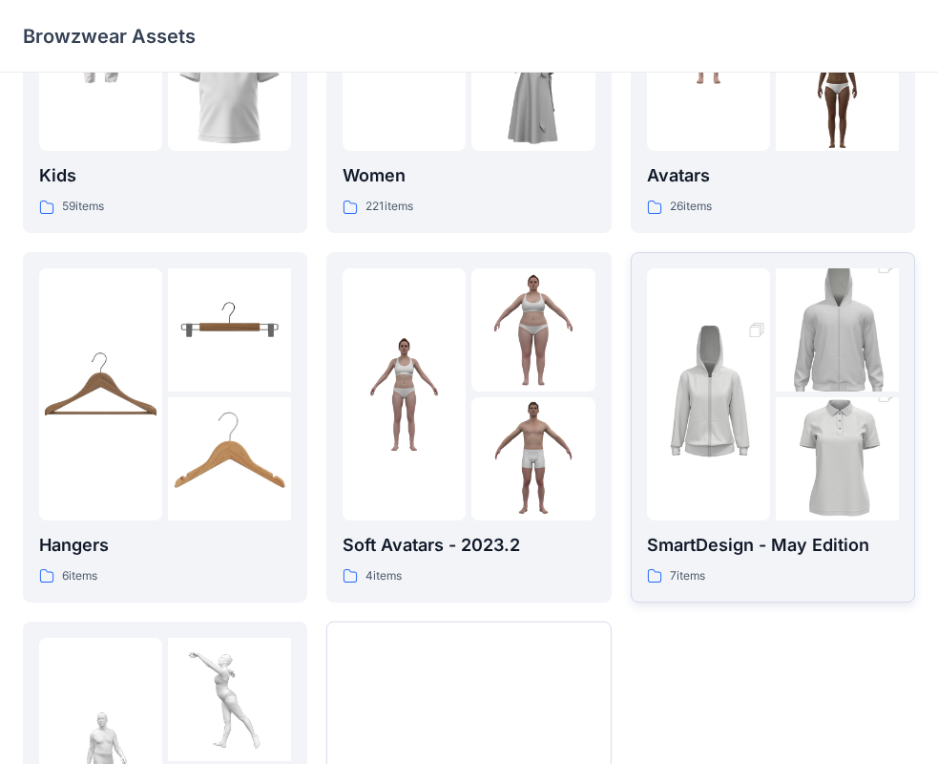
scroll to position [286, 0]
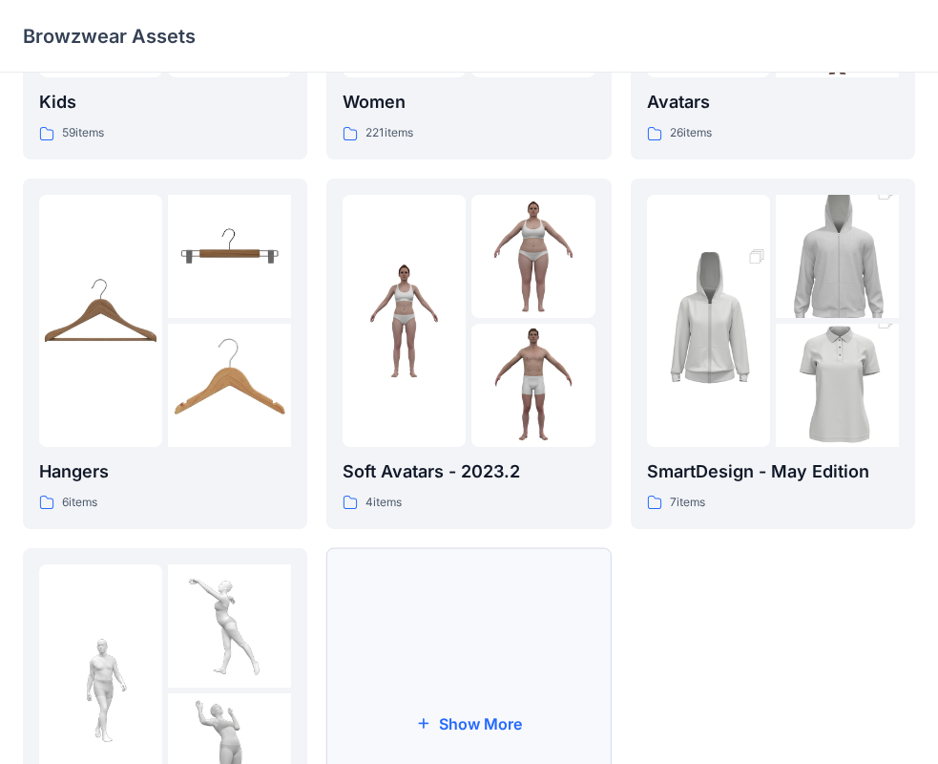
click at [469, 688] on button "Show More" at bounding box center [468, 723] width 284 height 350
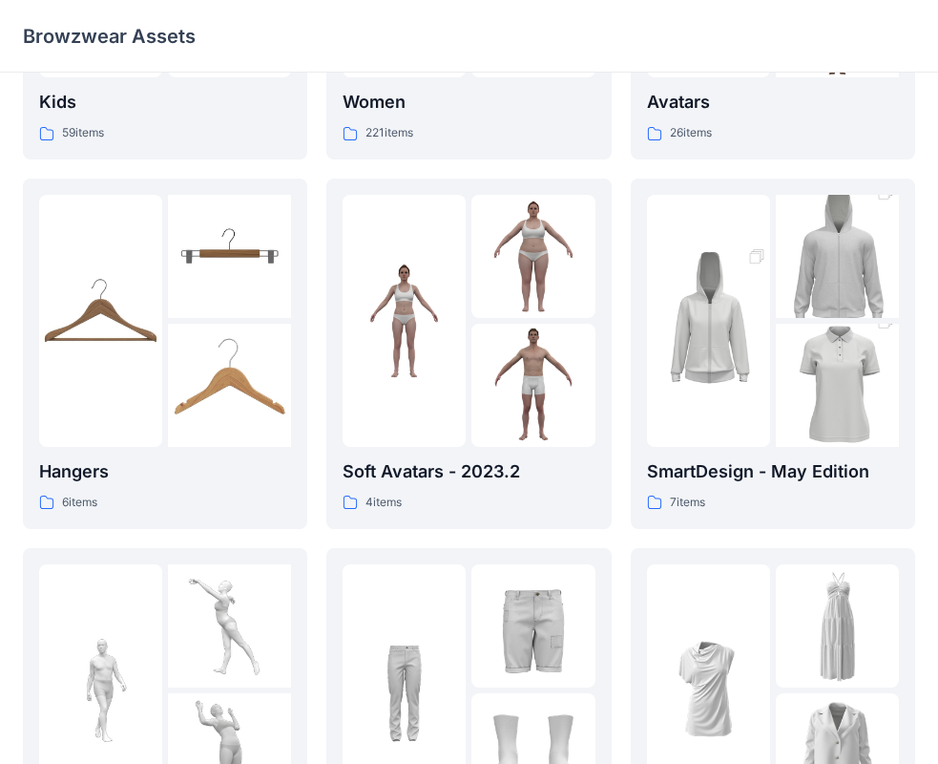
drag, startPoint x: 908, startPoint y: 200, endPoint x: 515, endPoint y: 43, distance: 423.7
click at [515, 43] on div "Browzwear Assets" at bounding box center [395, 36] width 744 height 27
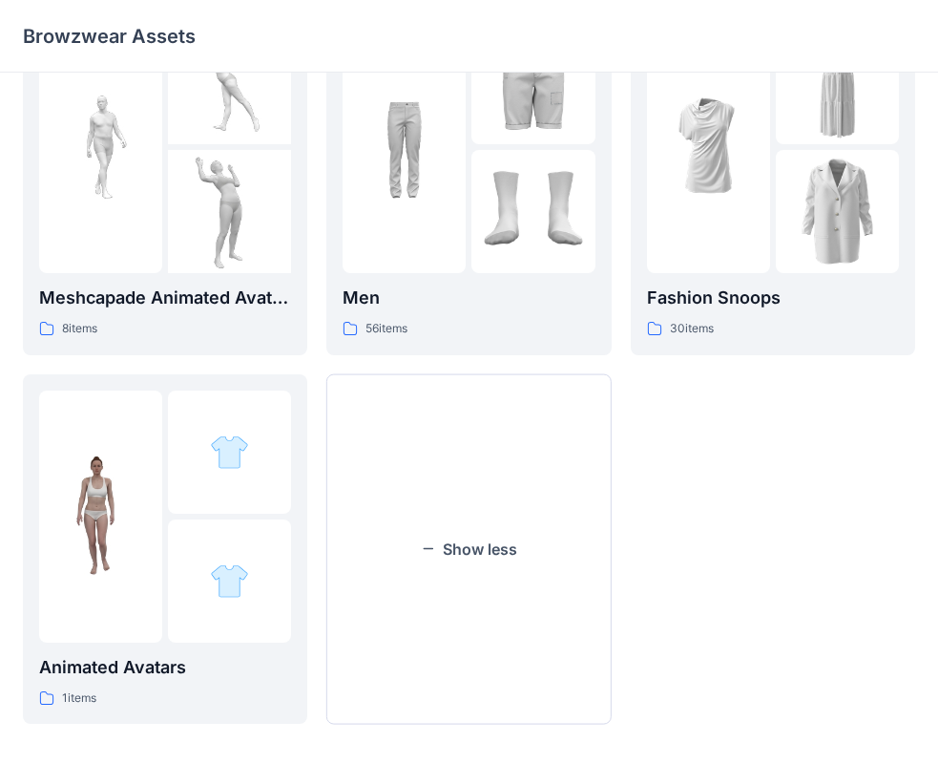
scroll to position [843, 0]
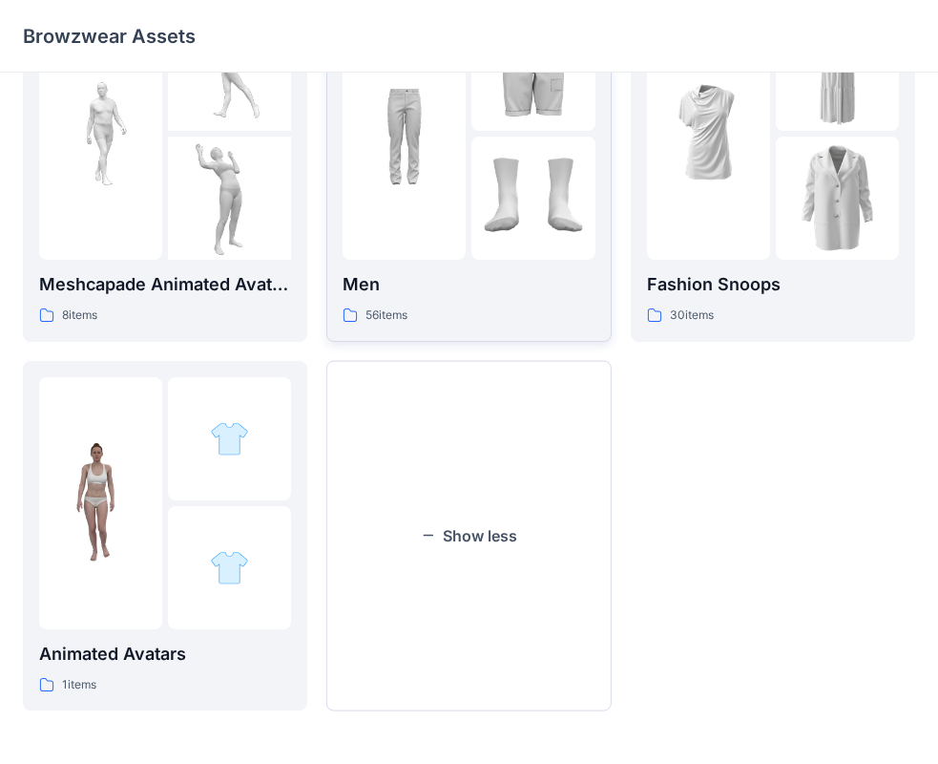
click at [516, 307] on div "56 items" at bounding box center [469, 315] width 252 height 20
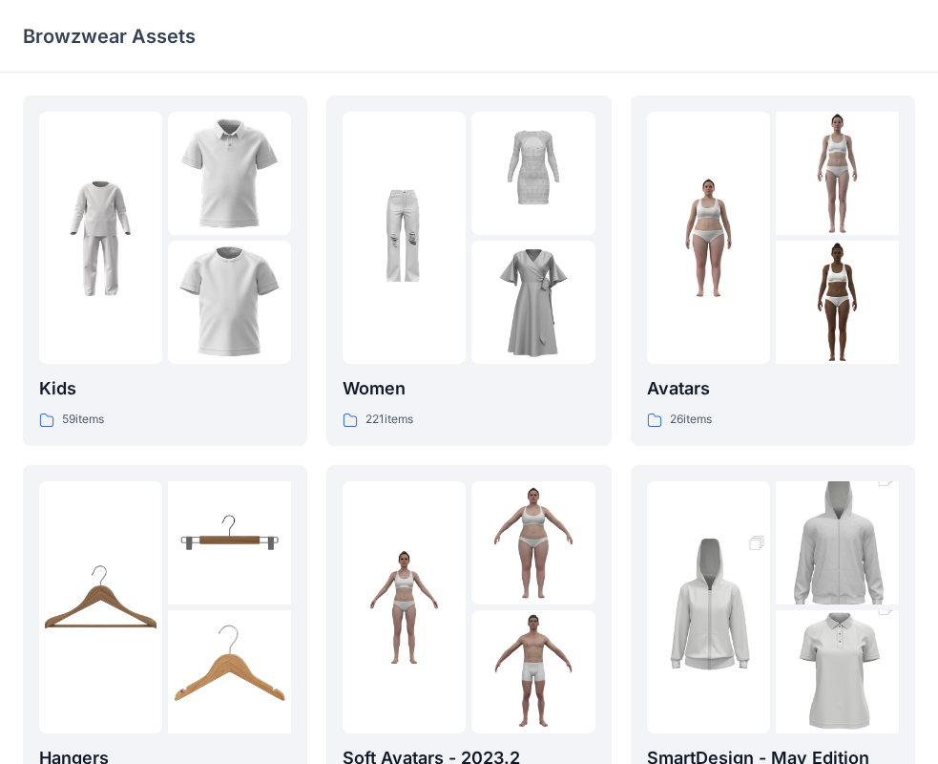
scroll to position [286, 0]
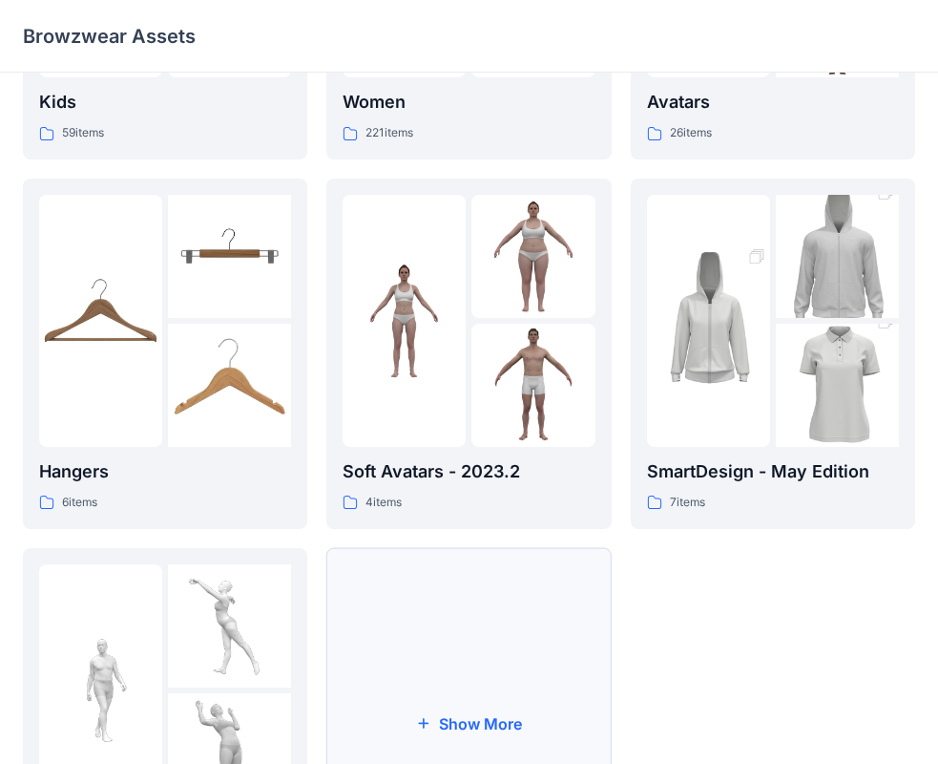
click at [390, 624] on button "Show More" at bounding box center [468, 723] width 284 height 350
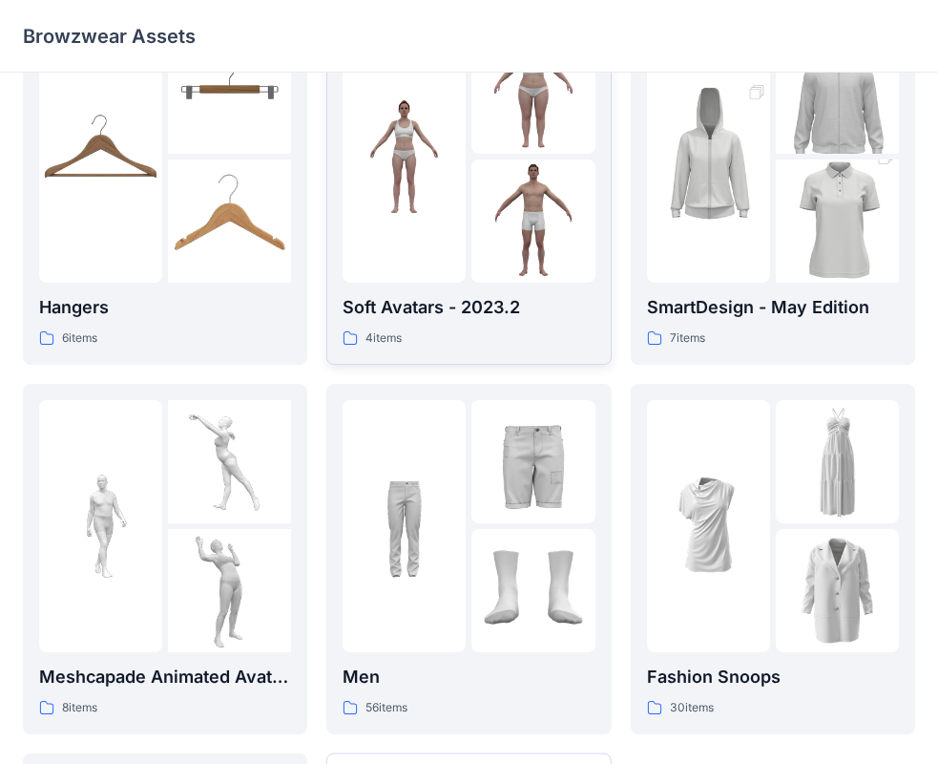
scroll to position [668, 0]
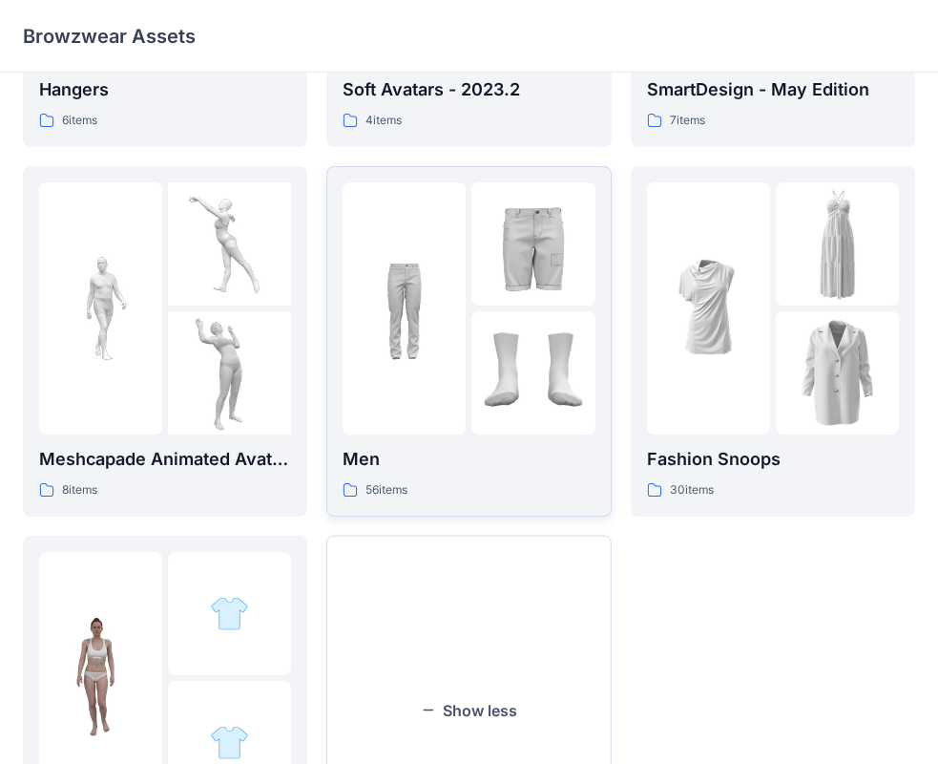
click at [377, 407] on div at bounding box center [404, 308] width 123 height 252
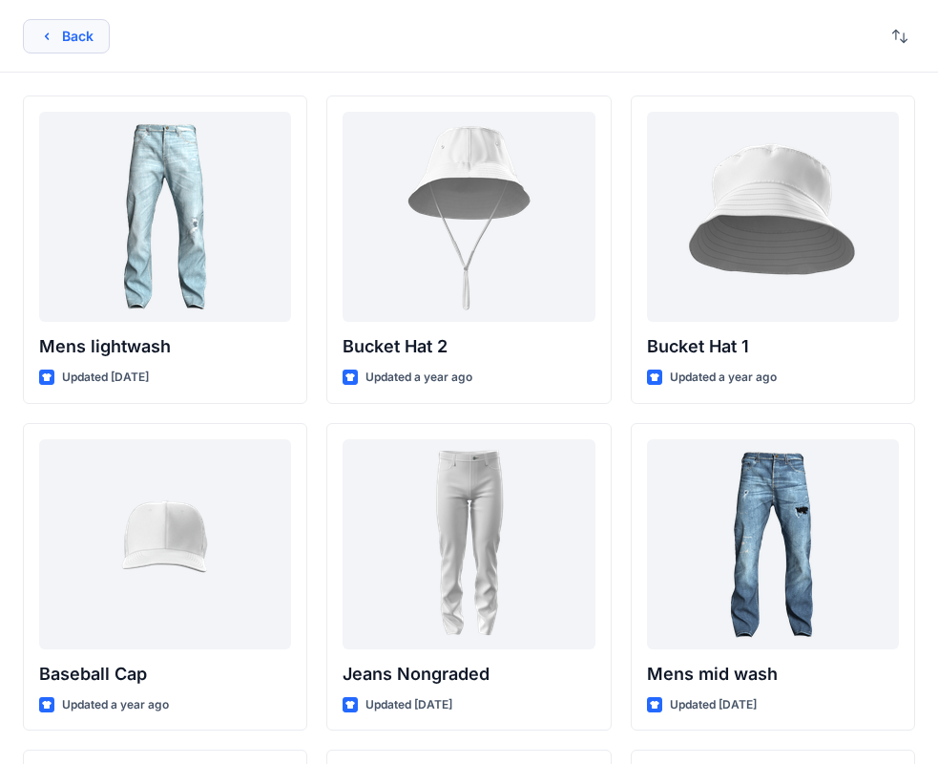
click at [80, 47] on button "Back" at bounding box center [66, 36] width 87 height 34
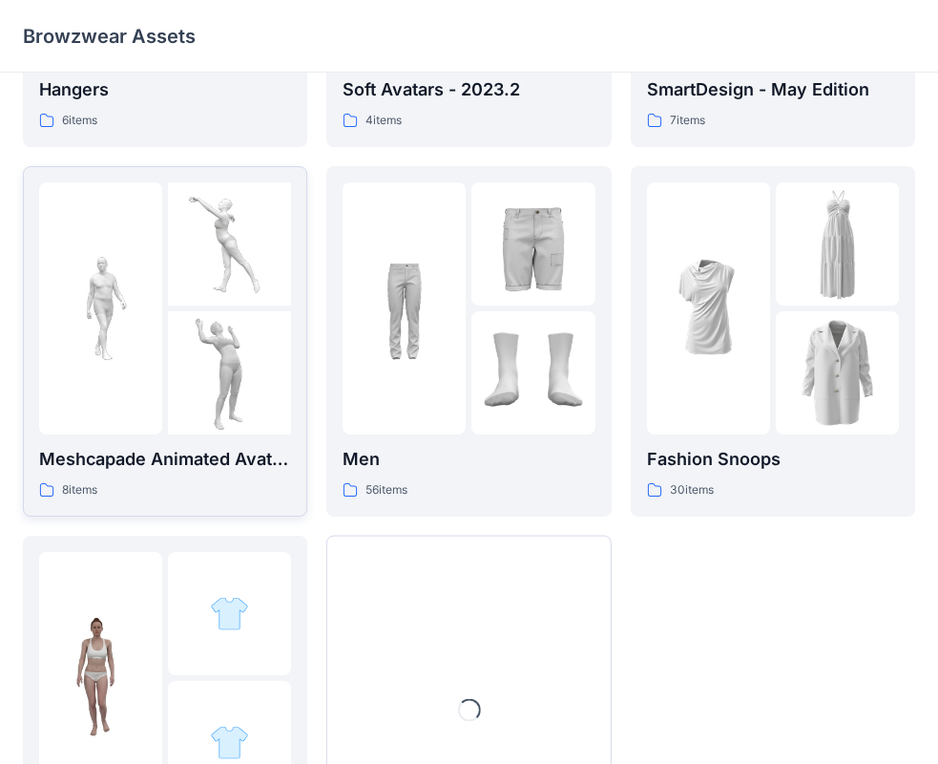
scroll to position [95, 0]
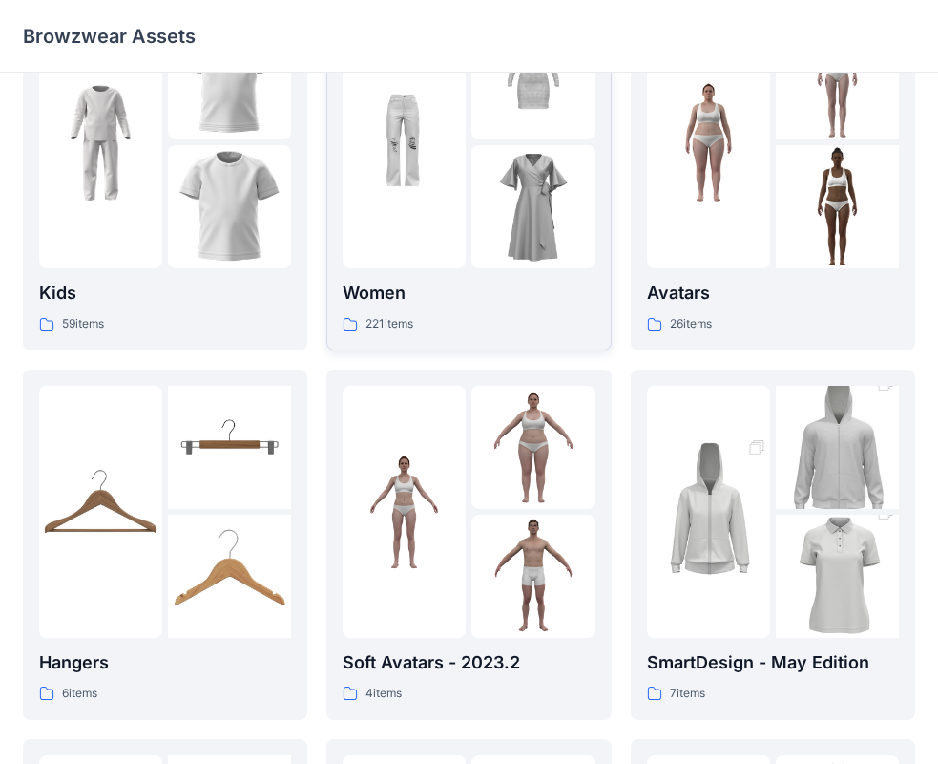
click at [504, 264] on img at bounding box center [533, 206] width 123 height 123
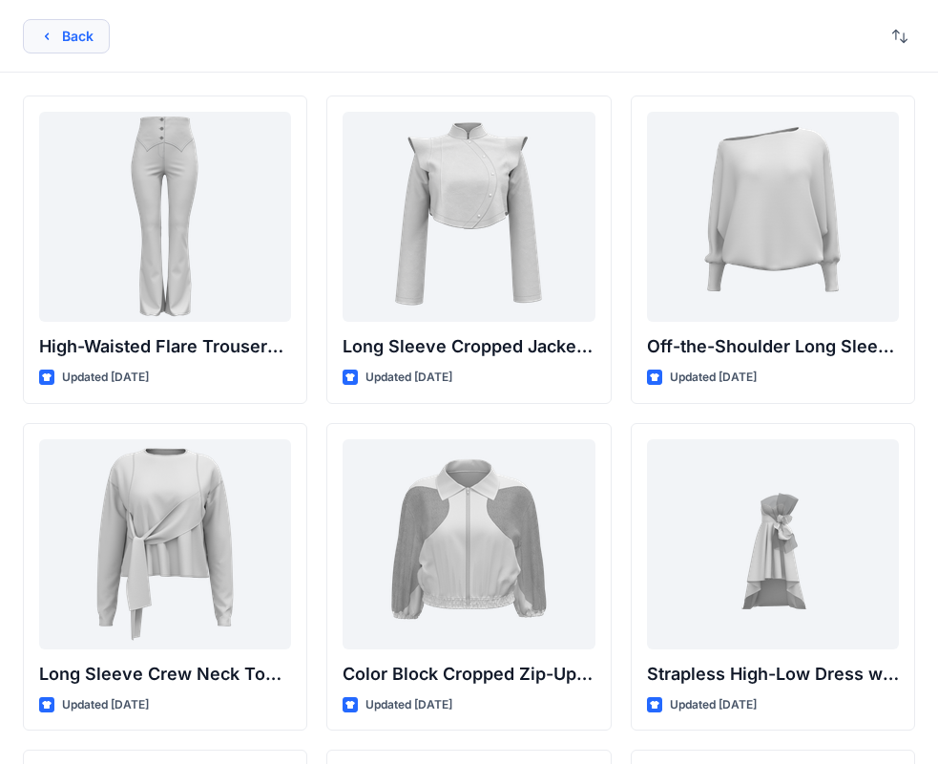
click at [63, 42] on button "Back" at bounding box center [66, 36] width 87 height 34
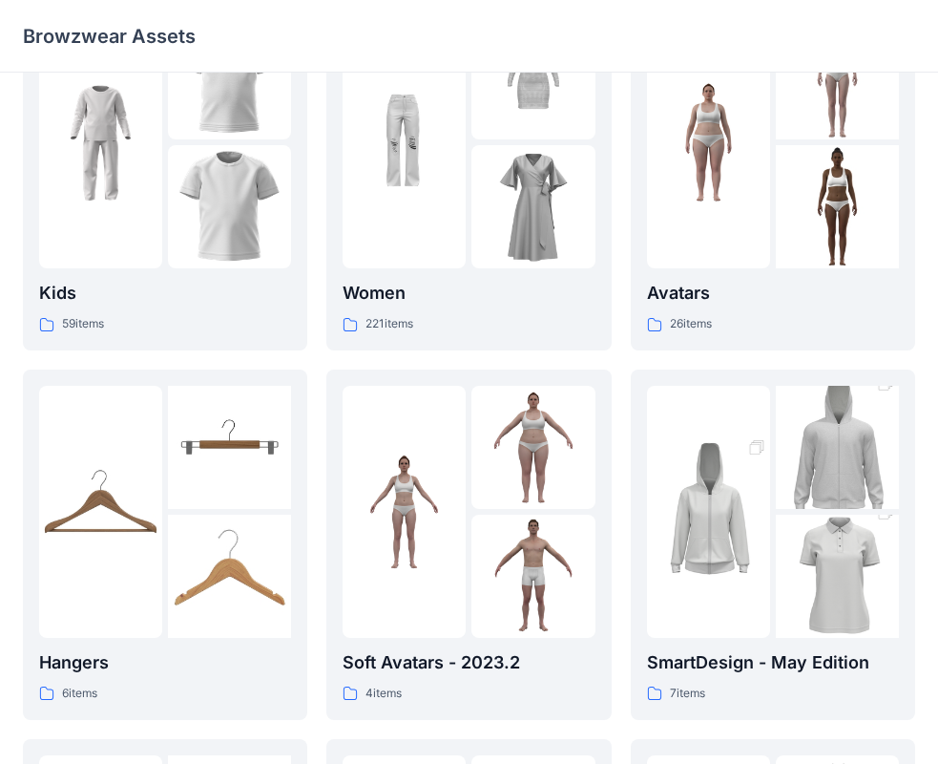
scroll to position [477, 0]
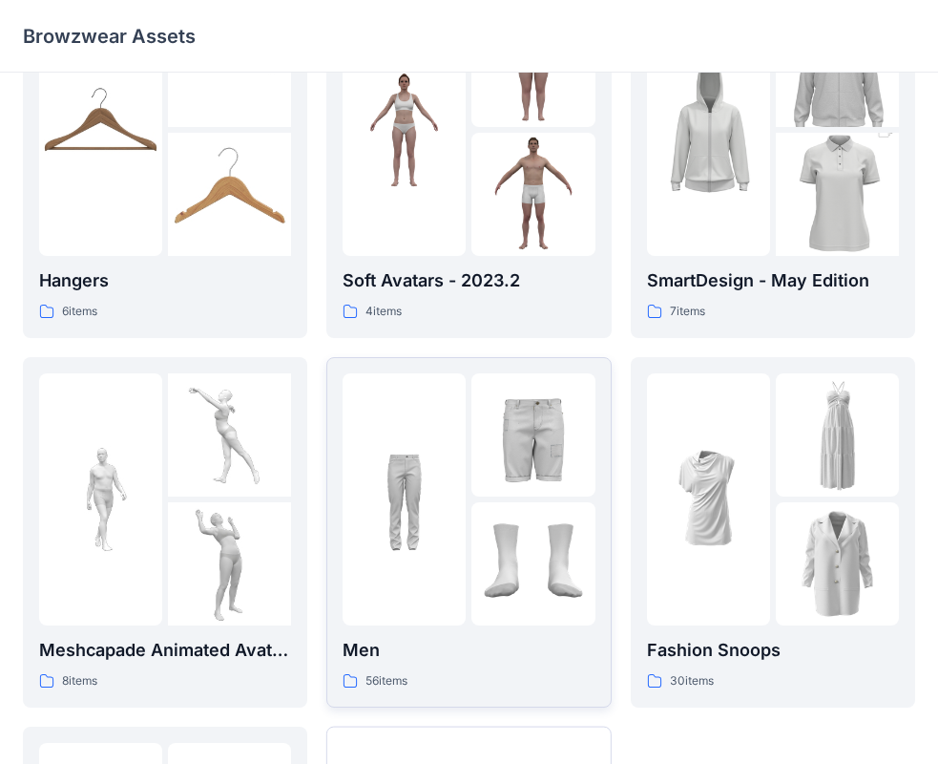
click at [441, 669] on div "Men 56 items" at bounding box center [469, 664] width 252 height 54
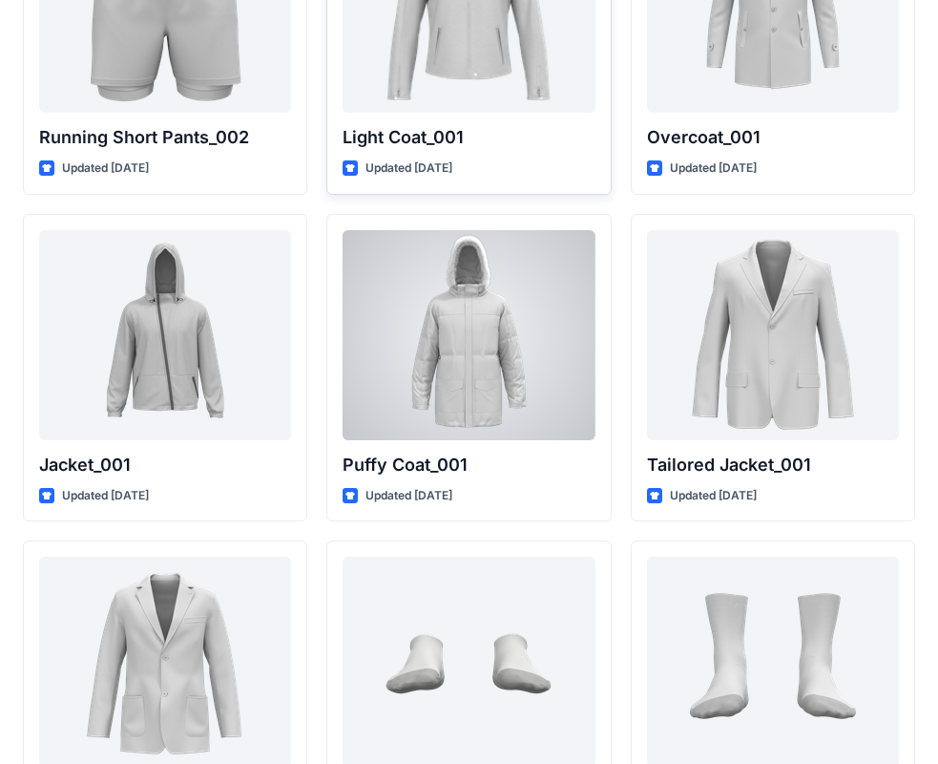
scroll to position [4637, 0]
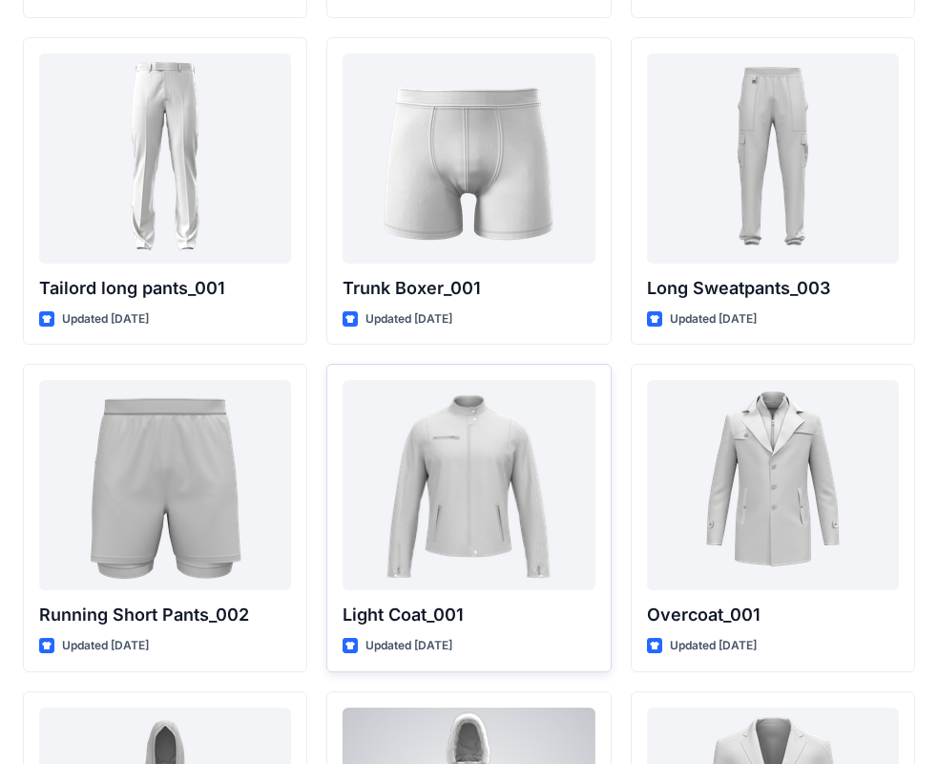
click at [538, 494] on div at bounding box center [469, 485] width 252 height 210
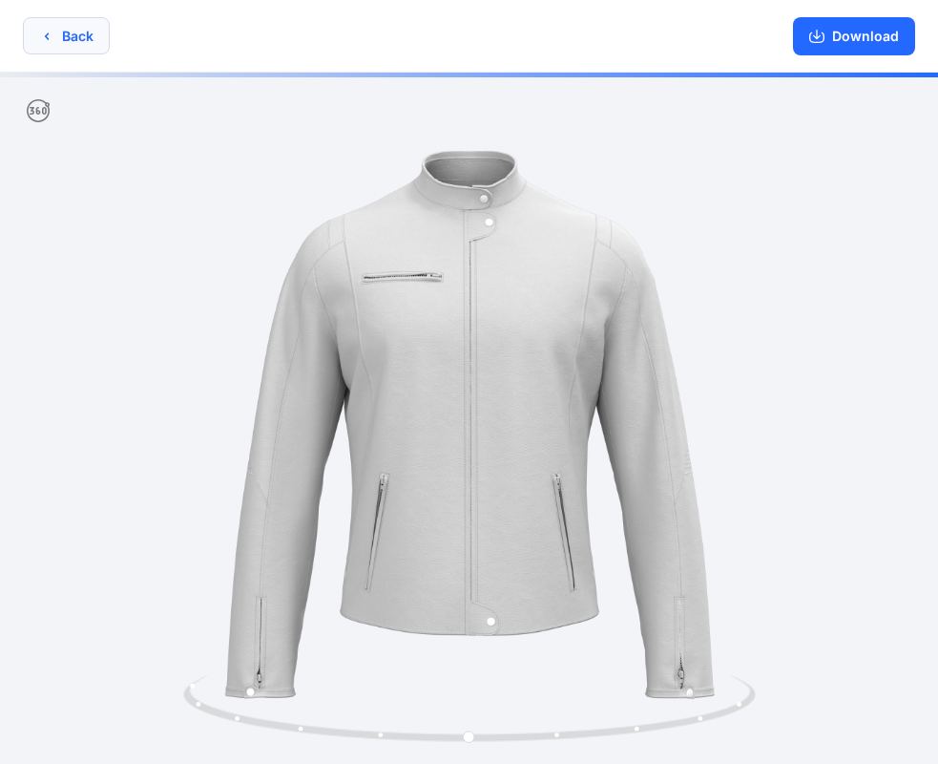
click at [96, 30] on button "Back" at bounding box center [66, 35] width 87 height 37
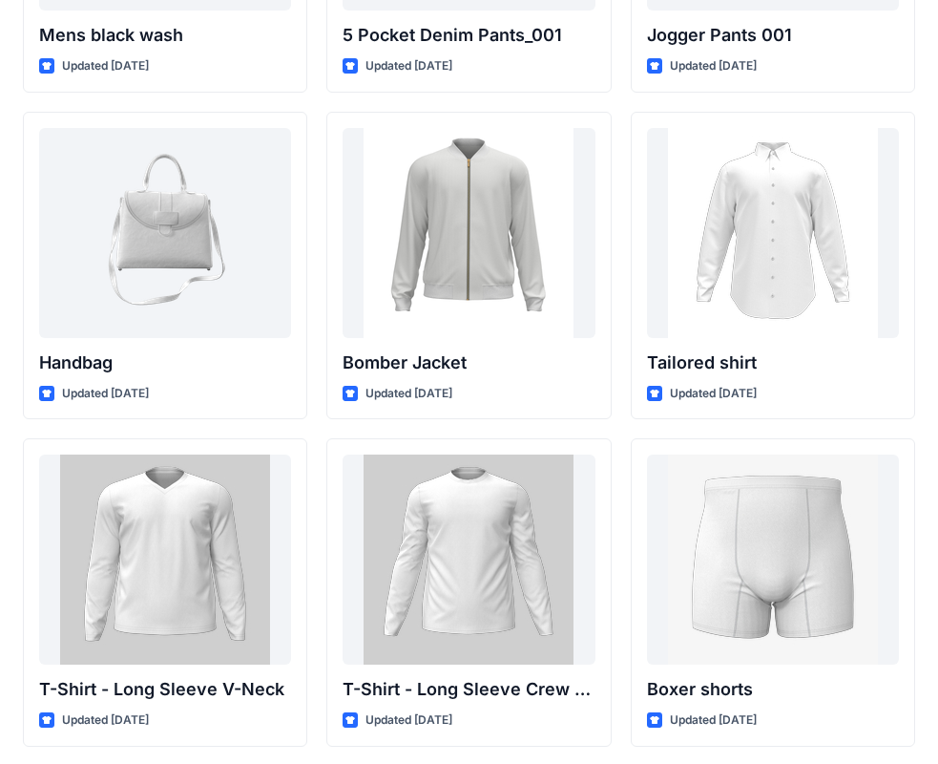
scroll to position [966, 0]
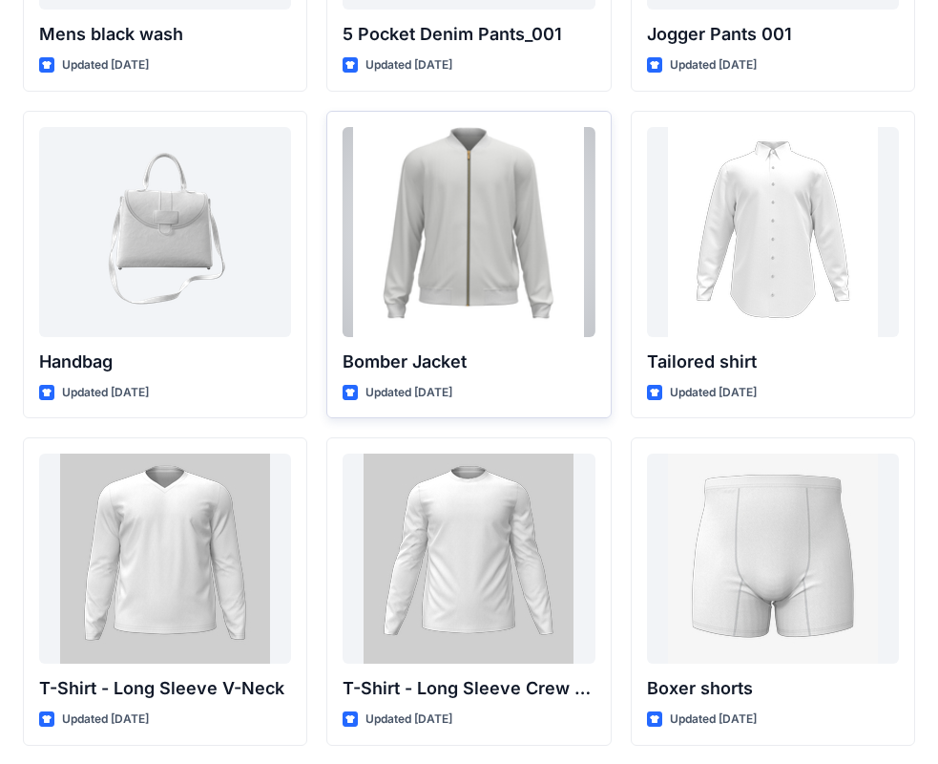
click at [445, 200] on div at bounding box center [469, 232] width 252 height 210
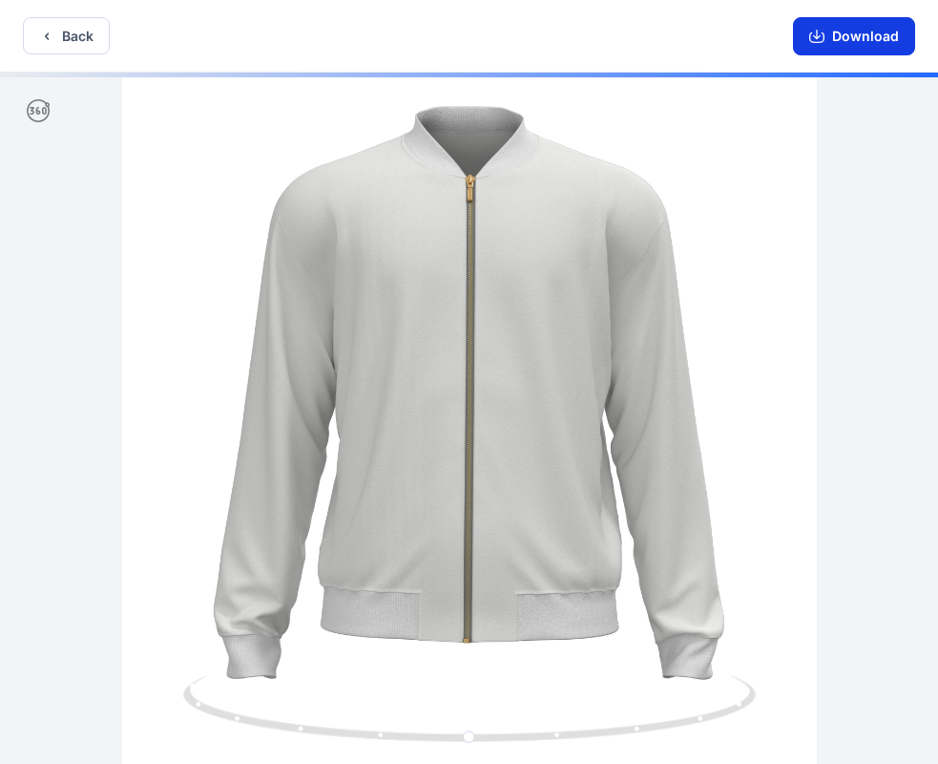
click at [880, 42] on button "Download" at bounding box center [854, 36] width 122 height 38
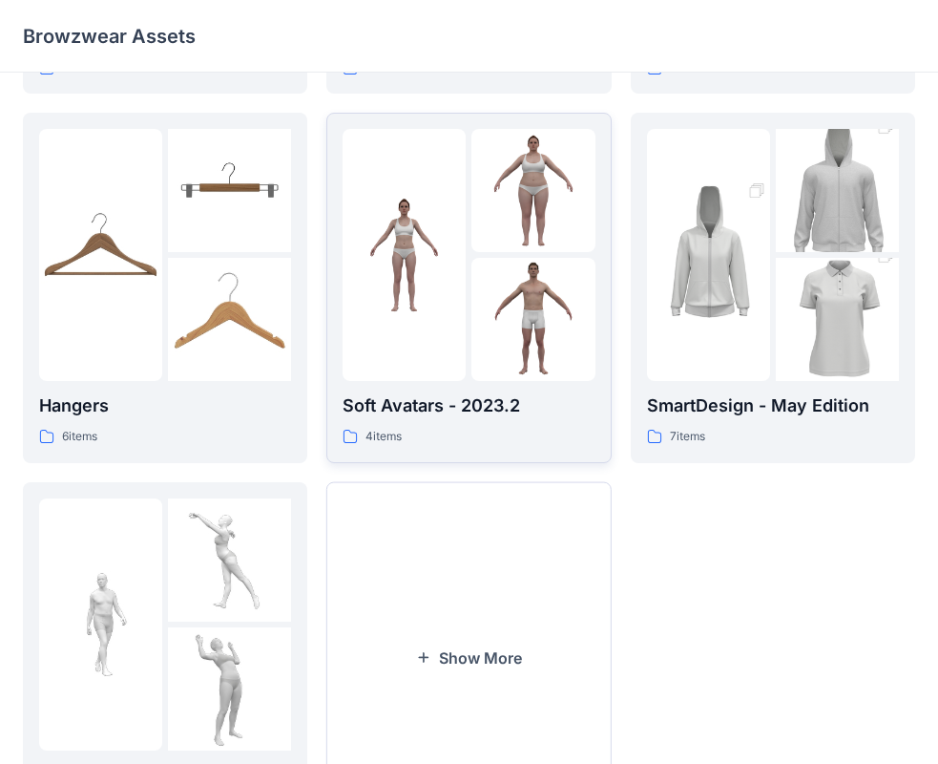
scroll to position [382, 0]
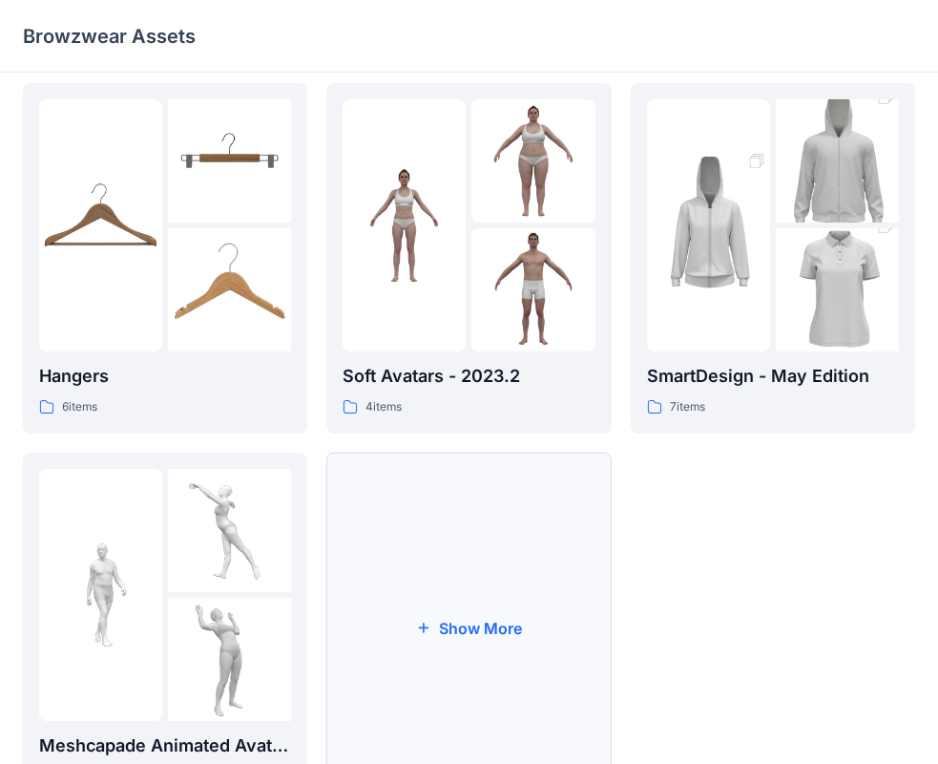
click at [509, 598] on button "Show More" at bounding box center [468, 628] width 284 height 350
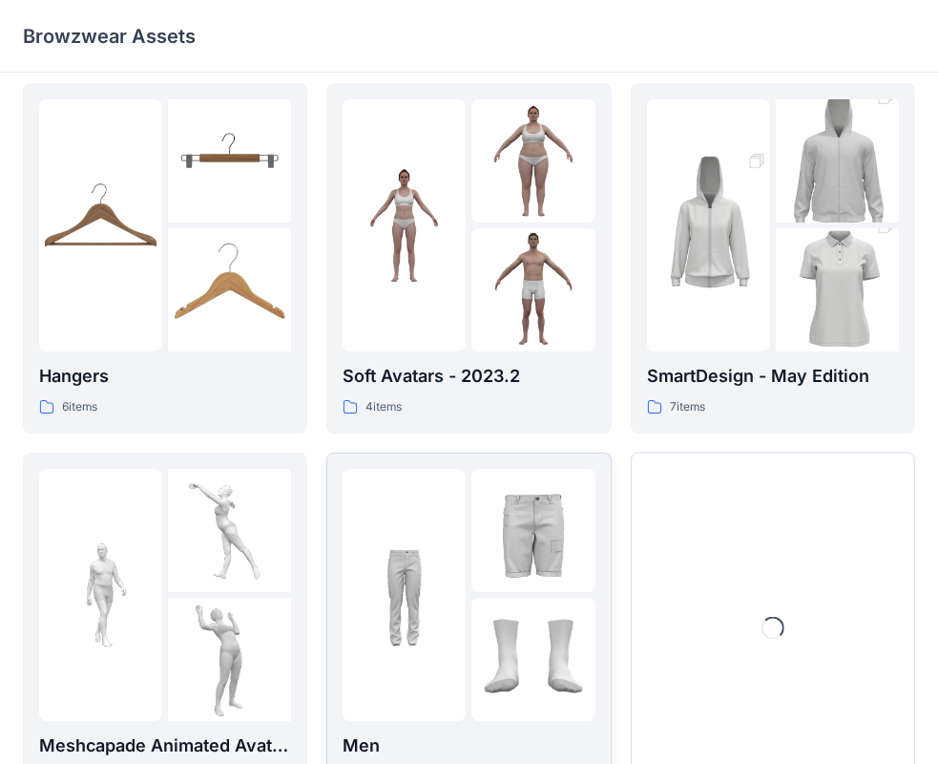
scroll to position [474, 0]
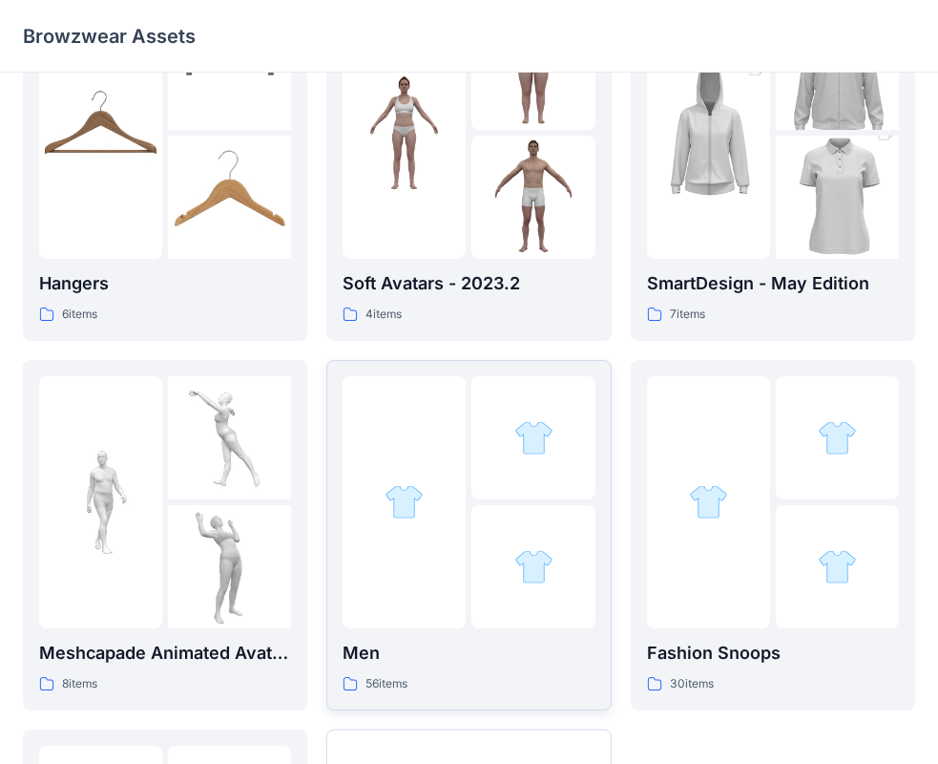
click at [472, 644] on p "Men" at bounding box center [469, 653] width 252 height 27
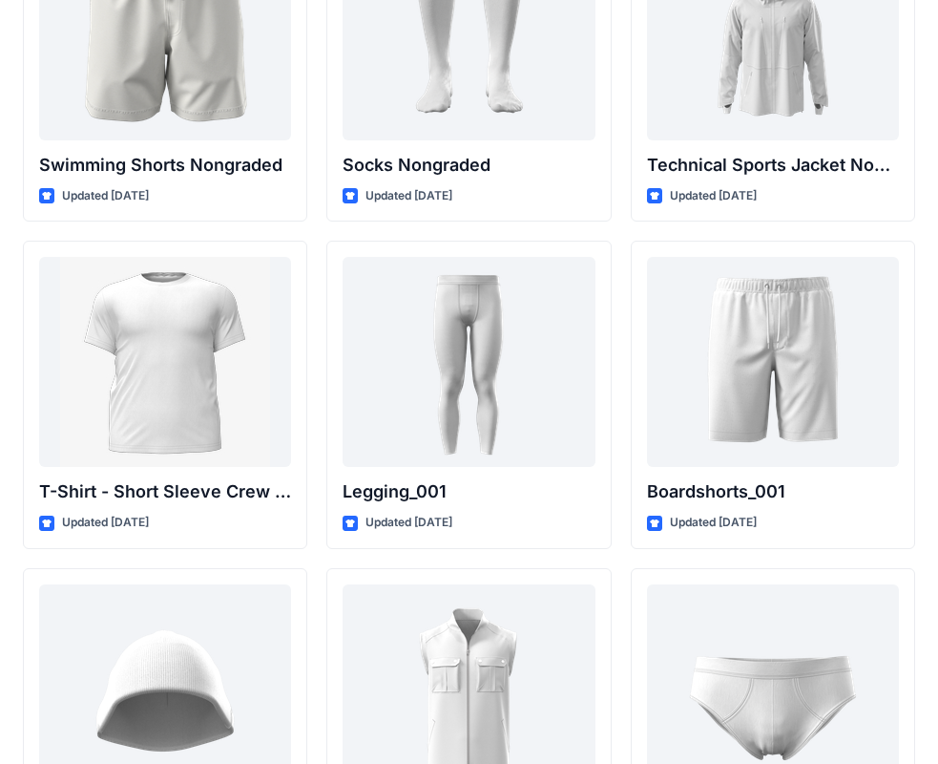
scroll to position [3329, 0]
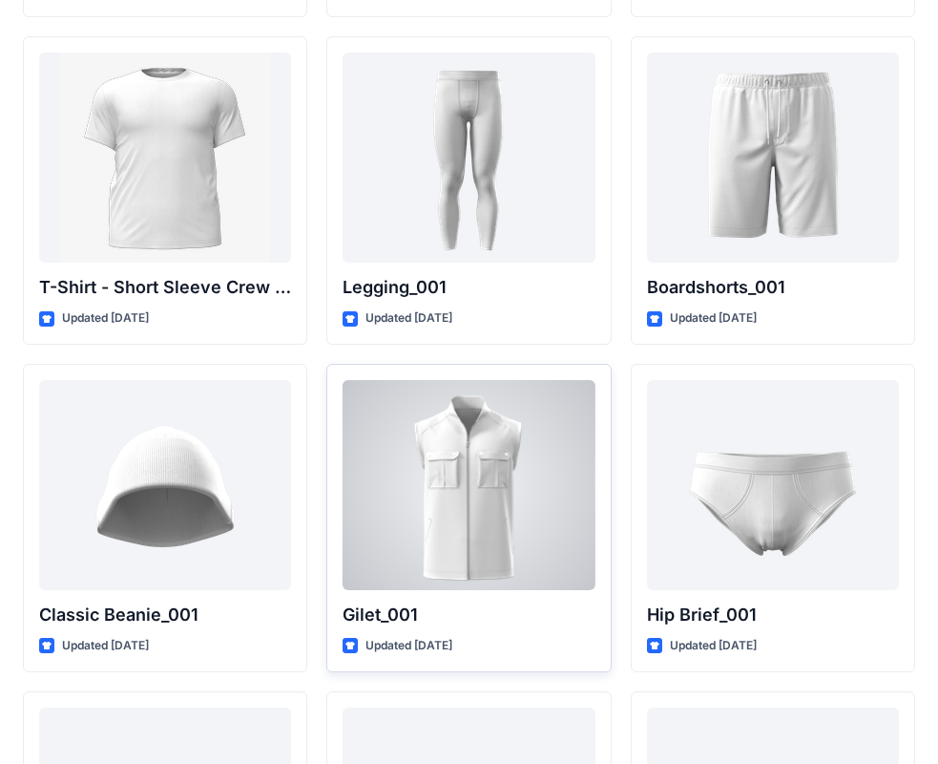
click at [500, 551] on div at bounding box center [469, 485] width 252 height 210
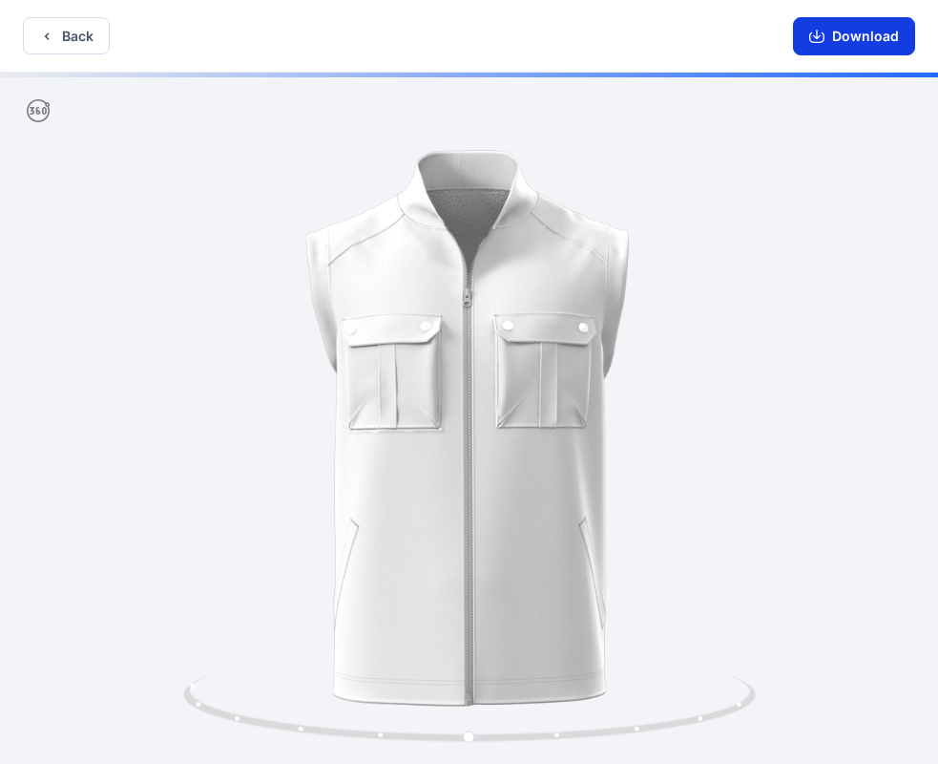
click at [845, 33] on button "Download" at bounding box center [854, 36] width 122 height 38
